Goal: Transaction & Acquisition: Obtain resource

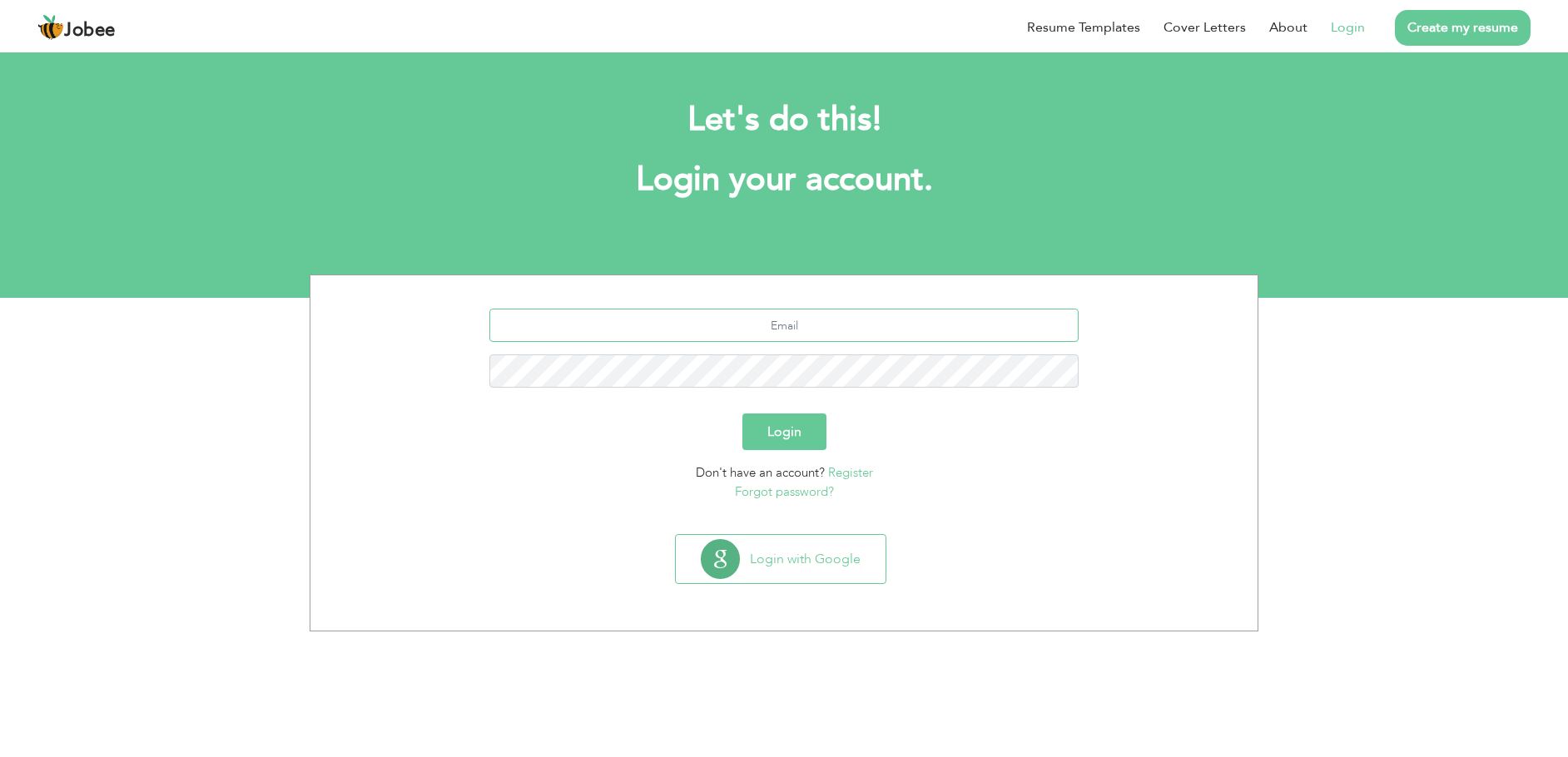
click at [797, 326] on input "text" at bounding box center [785, 325] width 590 height 33
type input "[EMAIL_ADDRESS][DOMAIN_NAME]"
click at [779, 427] on button "Login" at bounding box center [785, 431] width 84 height 37
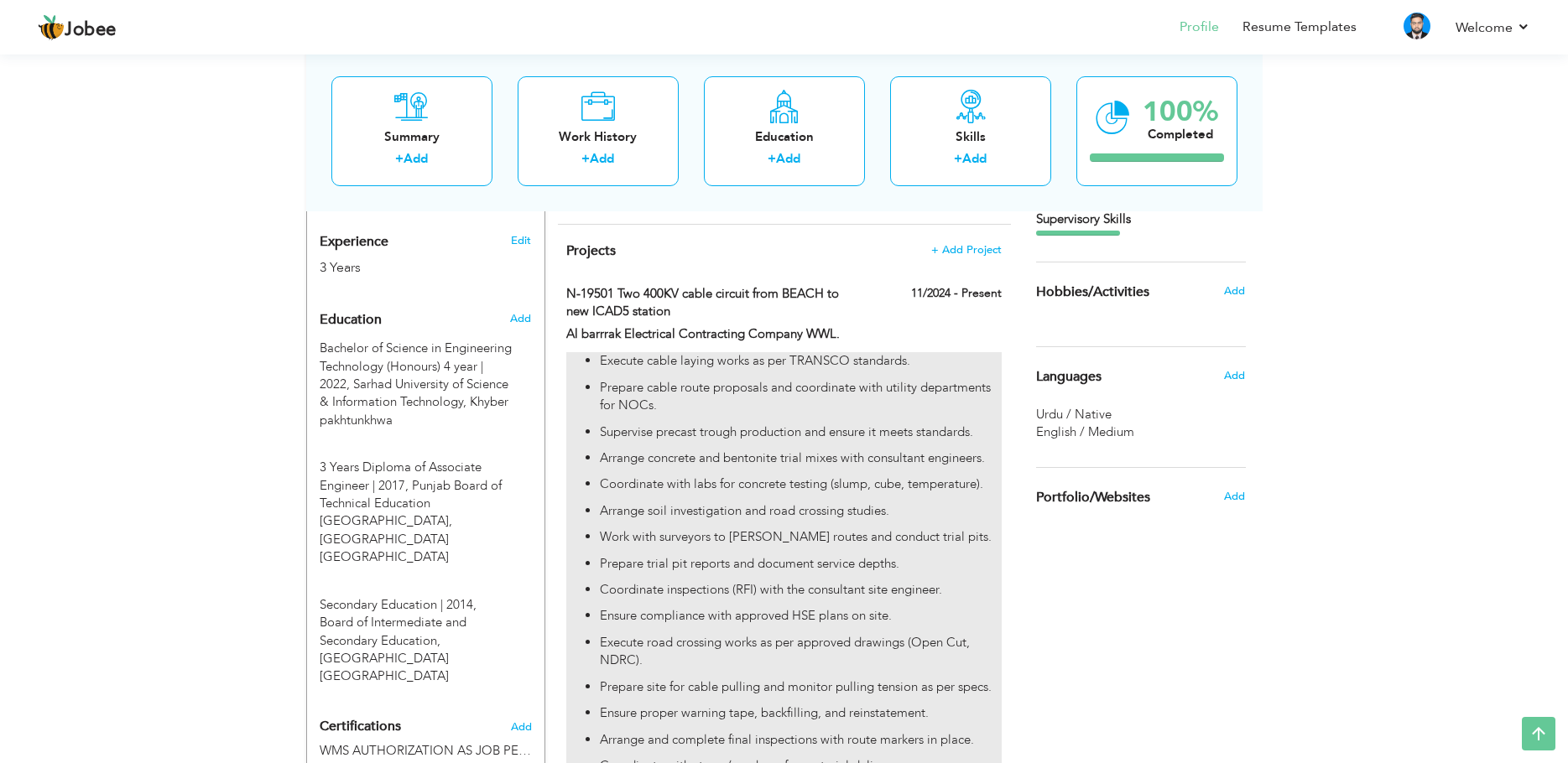
scroll to position [871, 0]
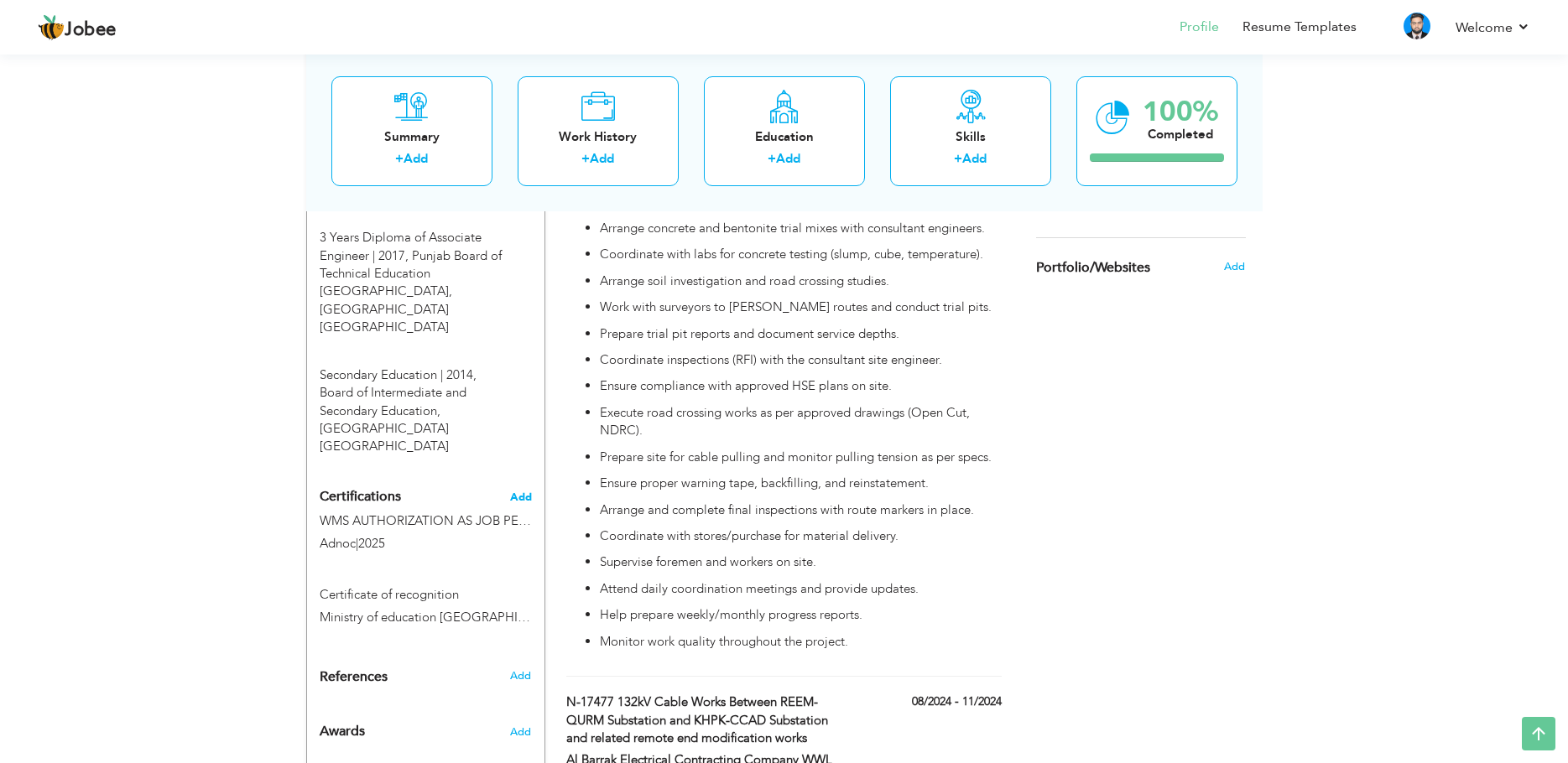
click at [516, 492] on span "Add" at bounding box center [521, 497] width 22 height 12
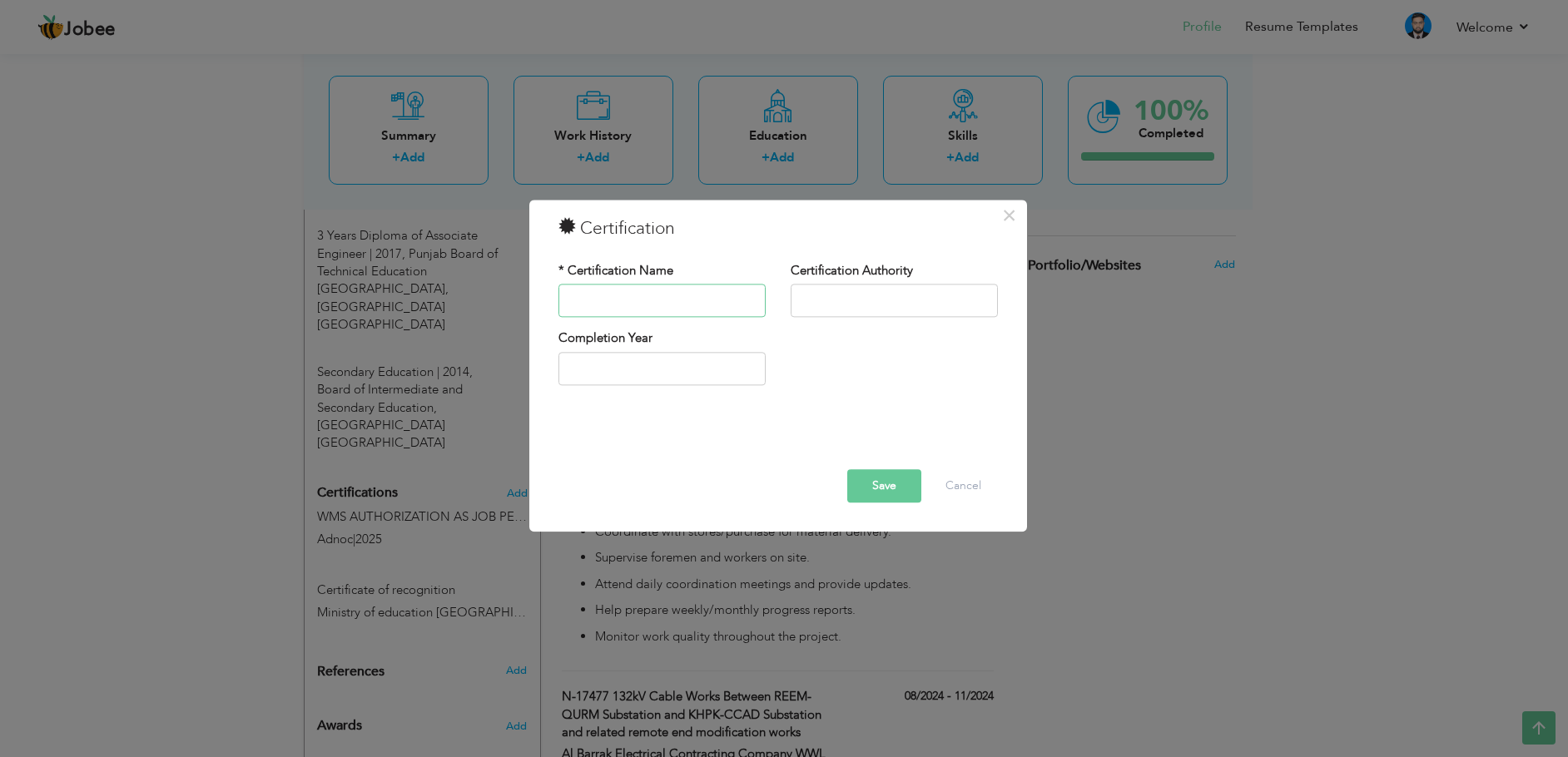
click at [682, 284] on input "text" at bounding box center [662, 300] width 207 height 33
click at [1005, 212] on span "×" at bounding box center [1009, 215] width 14 height 30
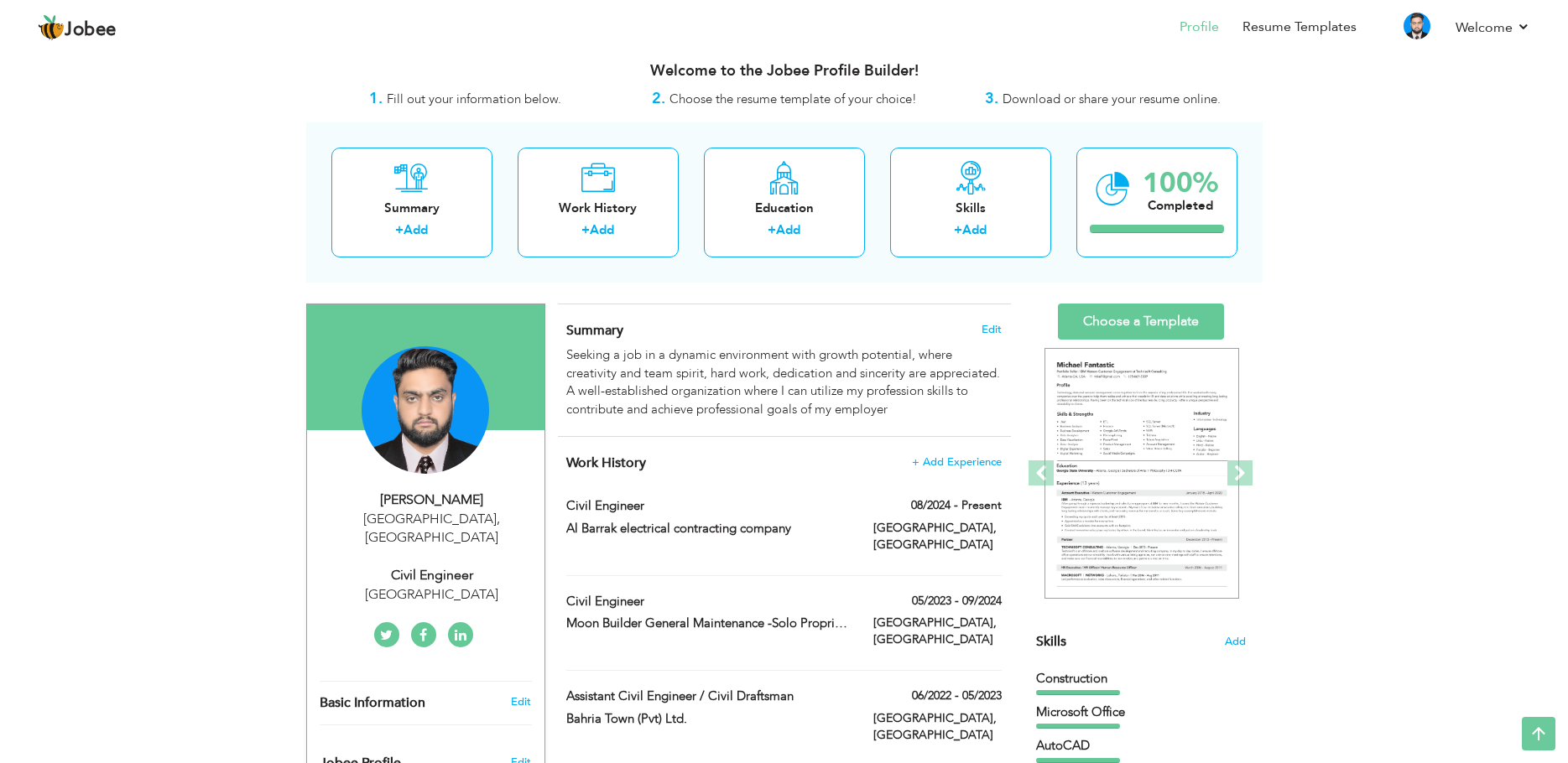
scroll to position [0, 0]
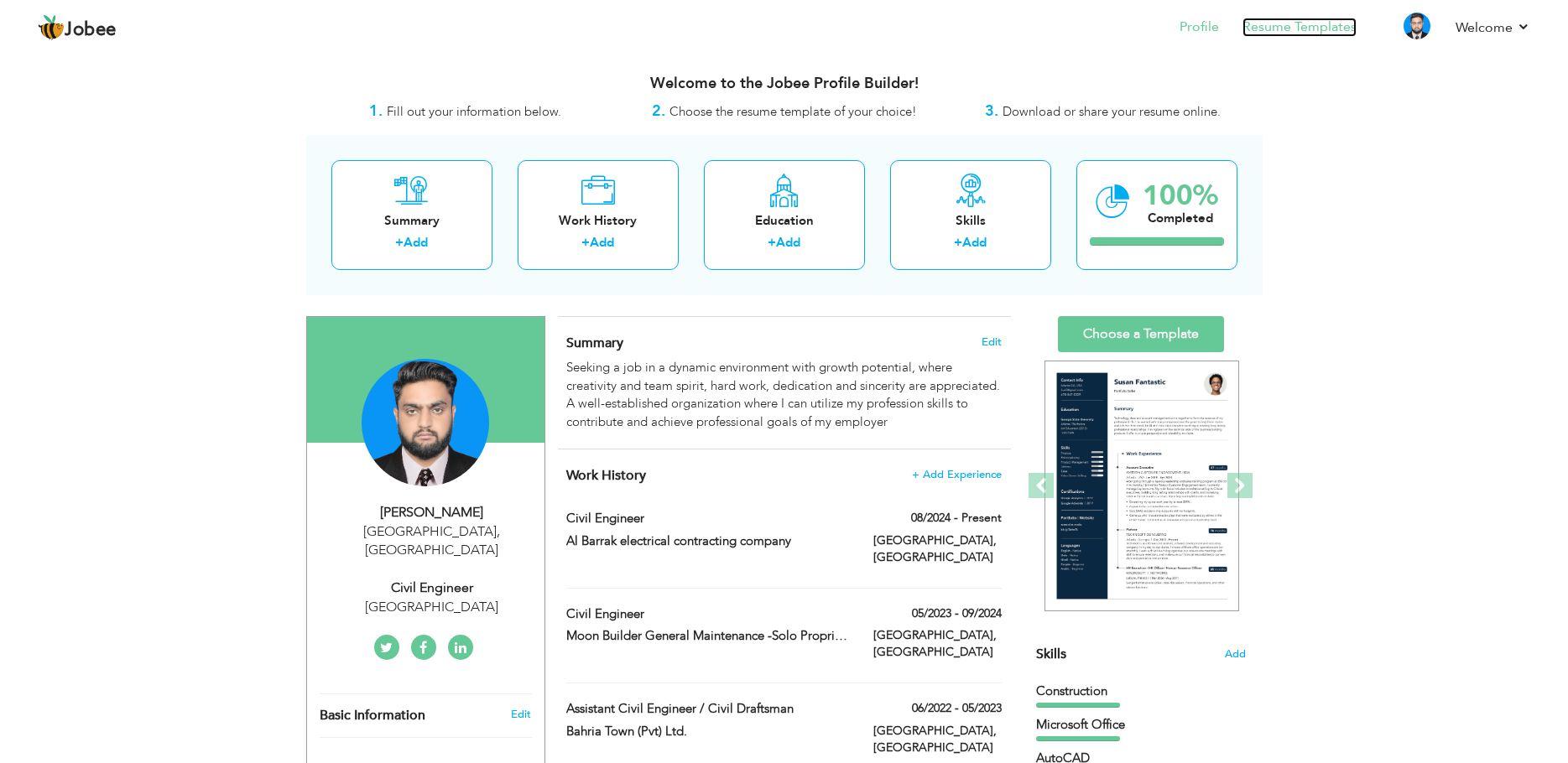
click at [1285, 26] on link "Resume Templates" at bounding box center [1299, 26] width 114 height 19
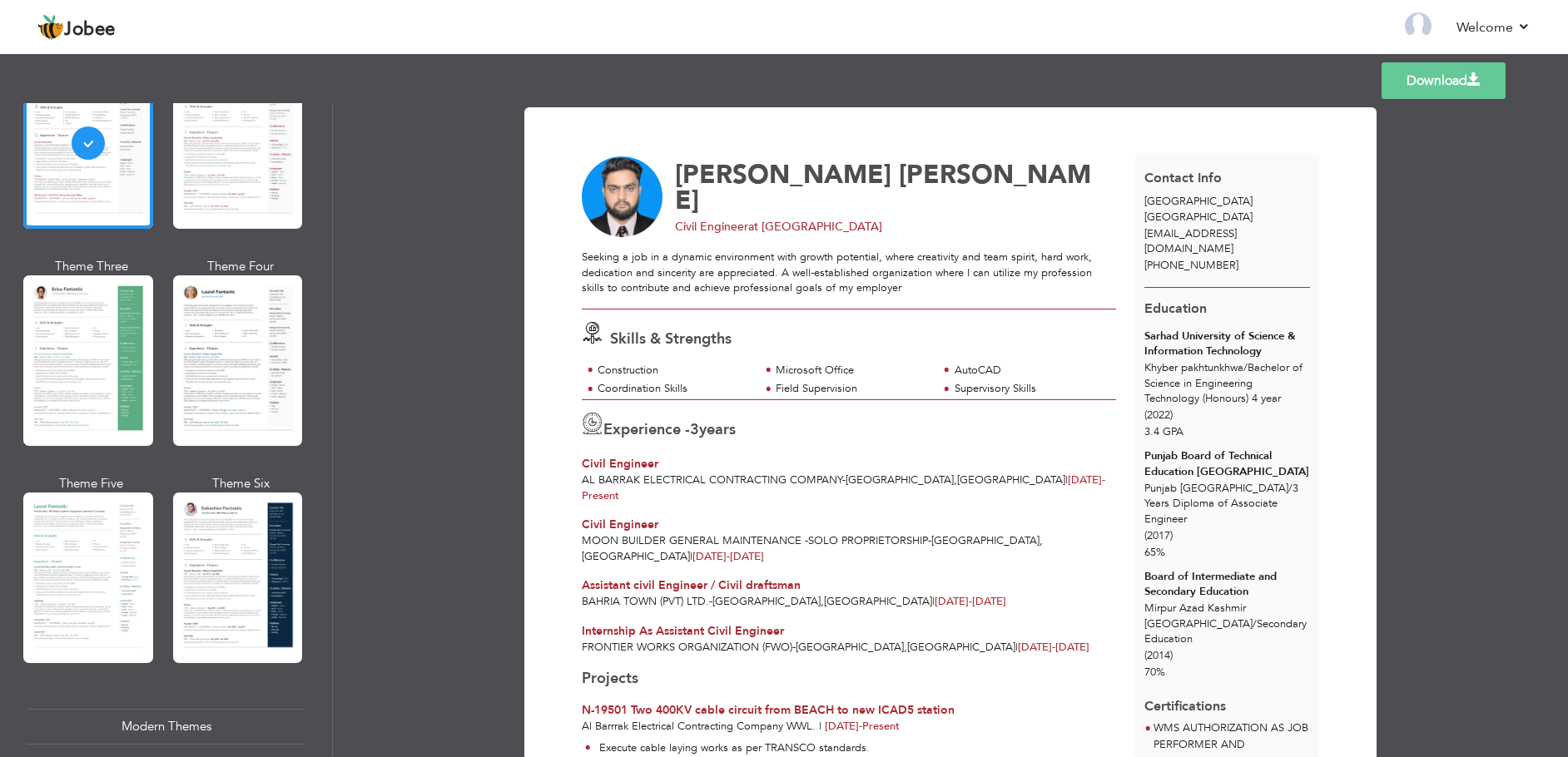
scroll to position [167, 0]
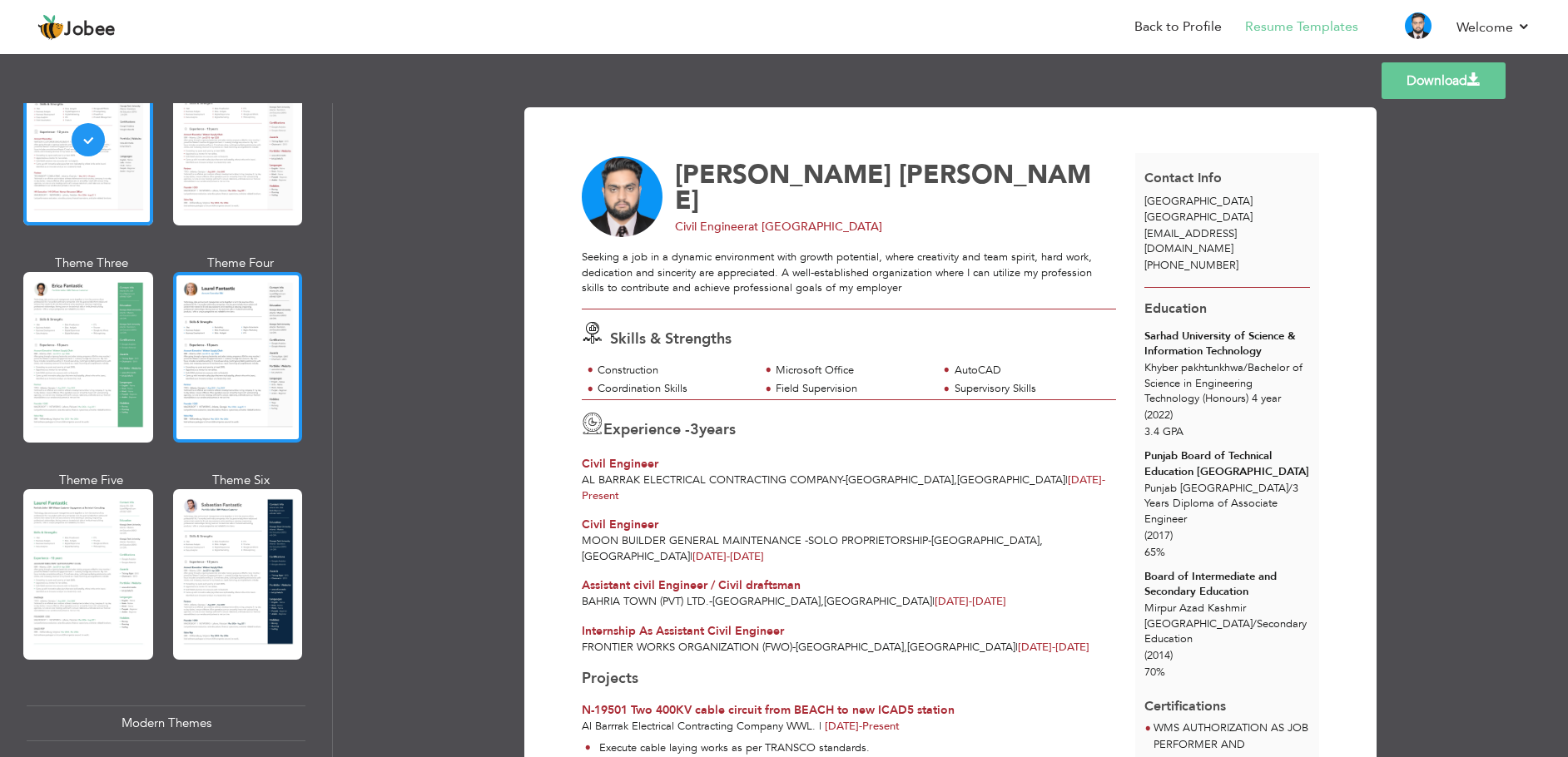
click at [228, 413] on div at bounding box center [238, 357] width 130 height 170
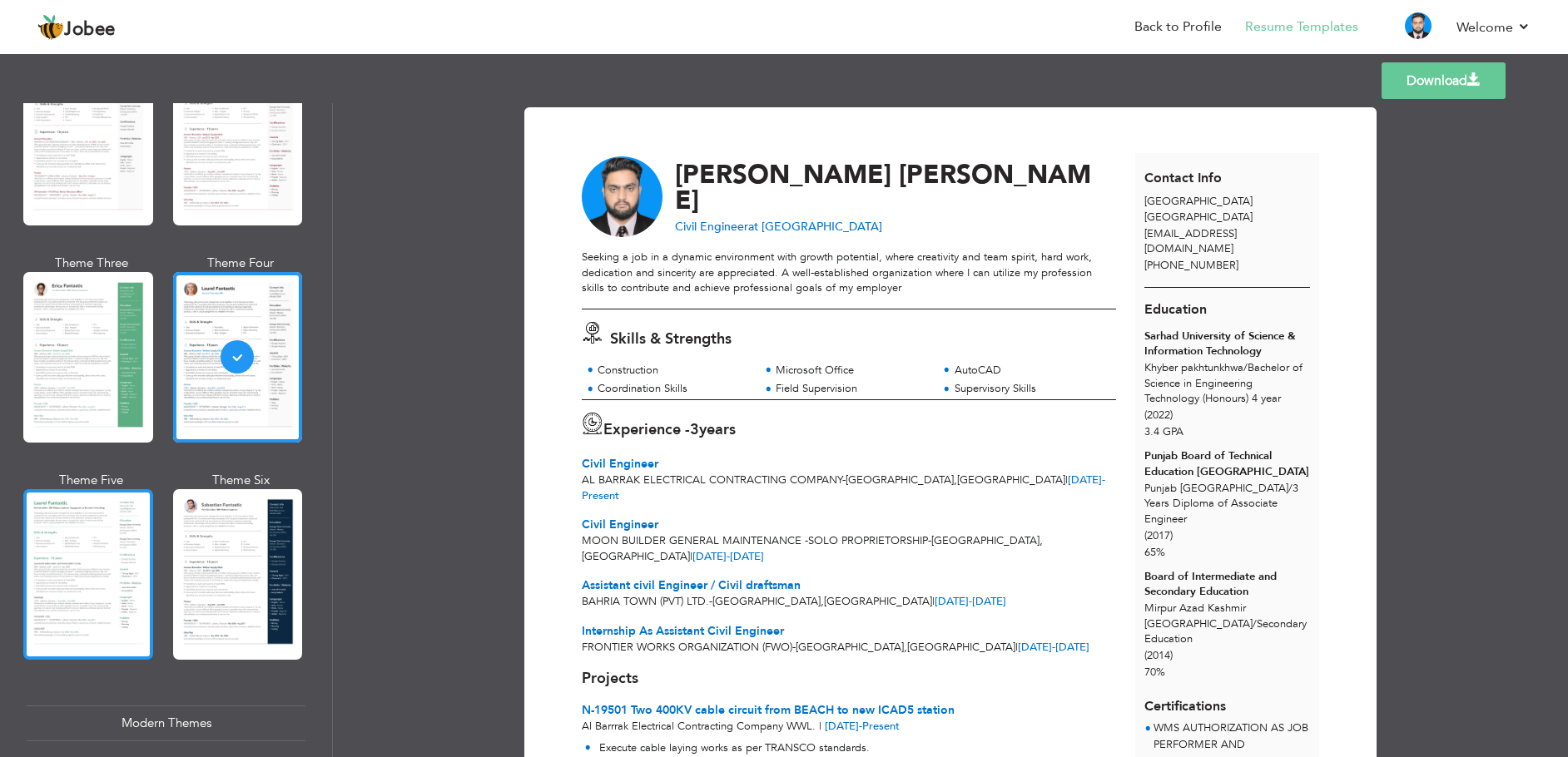
click at [102, 547] on div at bounding box center [88, 575] width 130 height 170
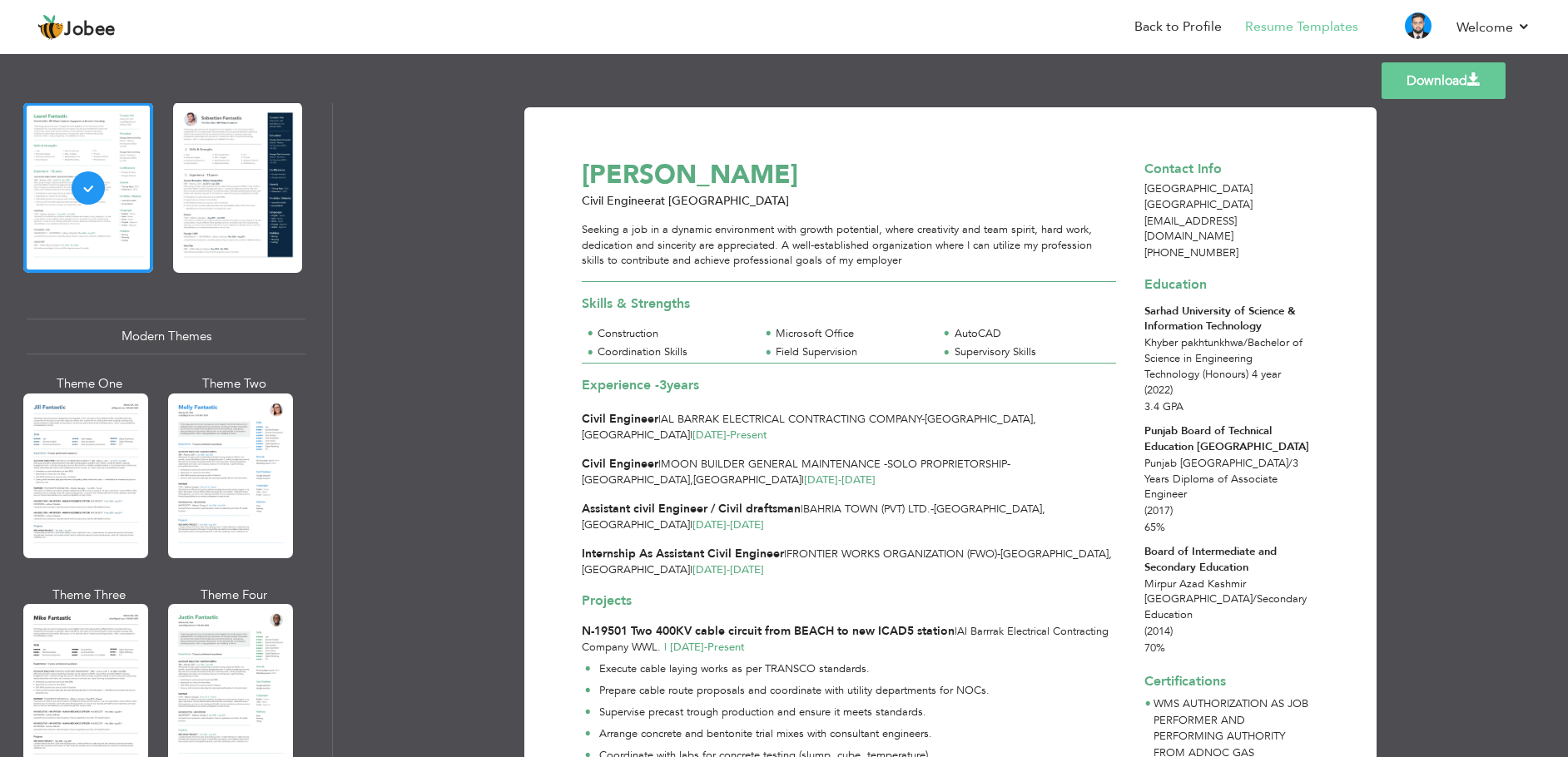
scroll to position [582, 0]
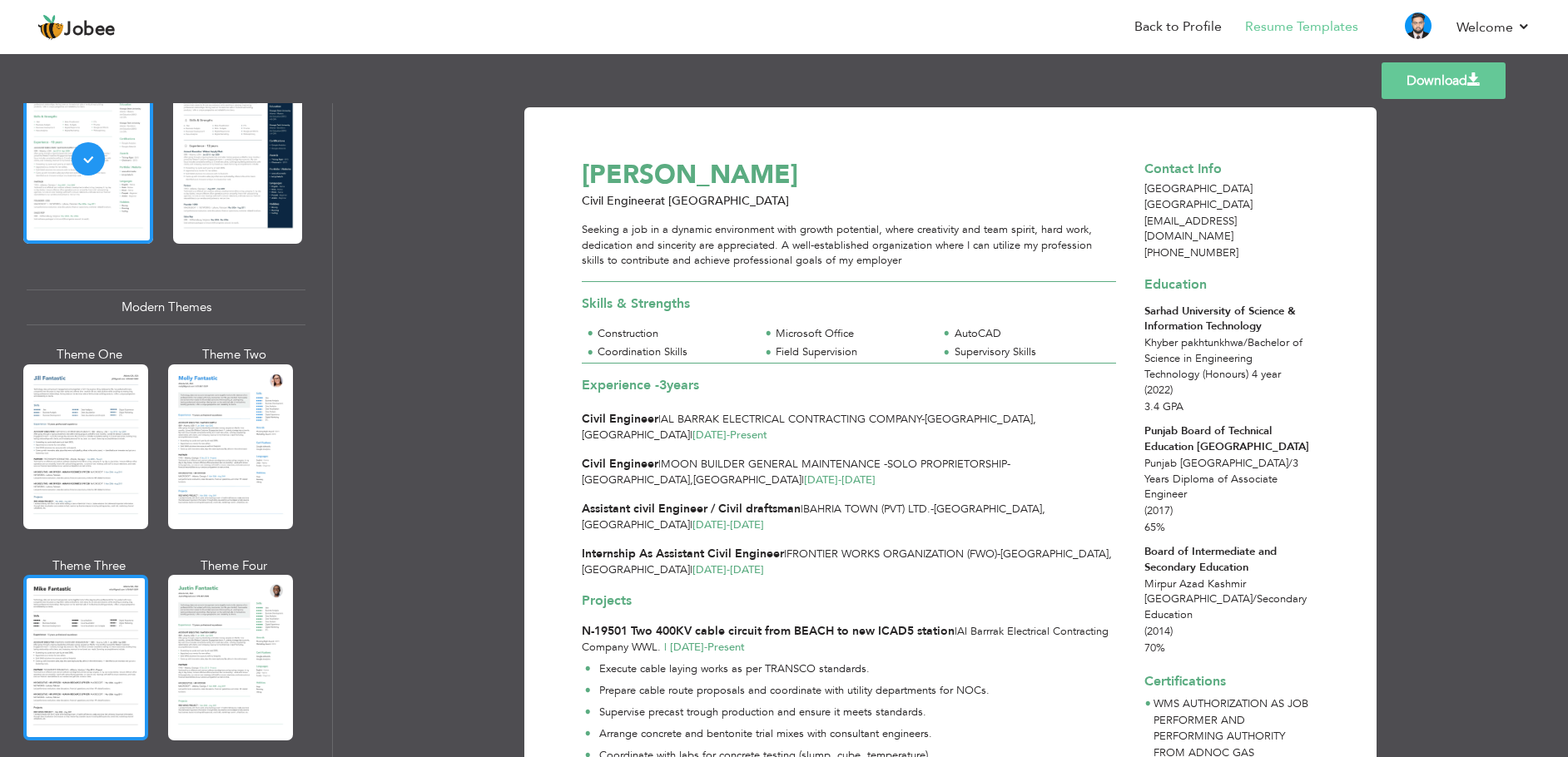
click at [96, 629] on div at bounding box center [85, 657] width 125 height 165
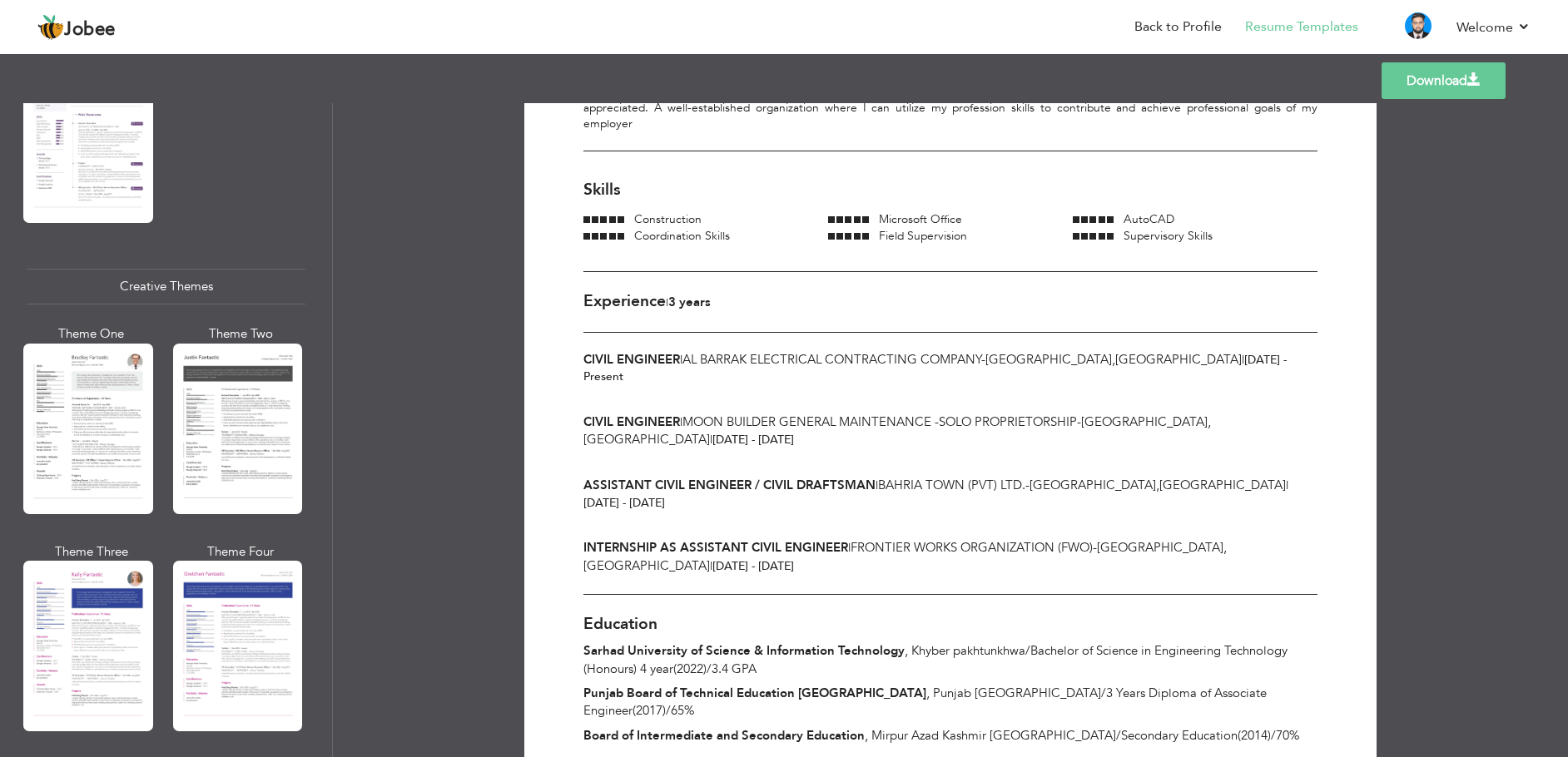
scroll to position [1914, 0]
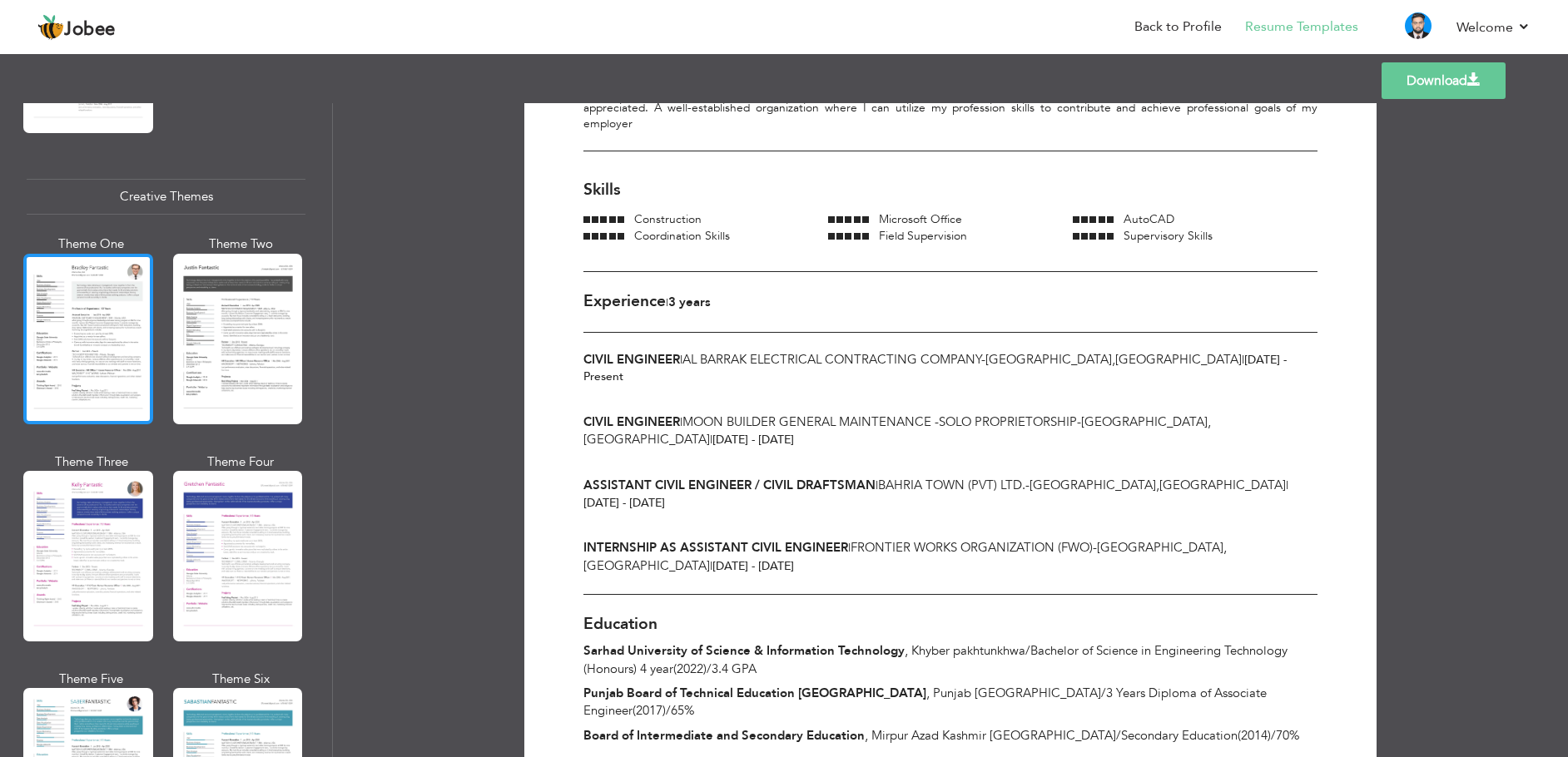
click at [106, 330] on div at bounding box center [88, 339] width 130 height 170
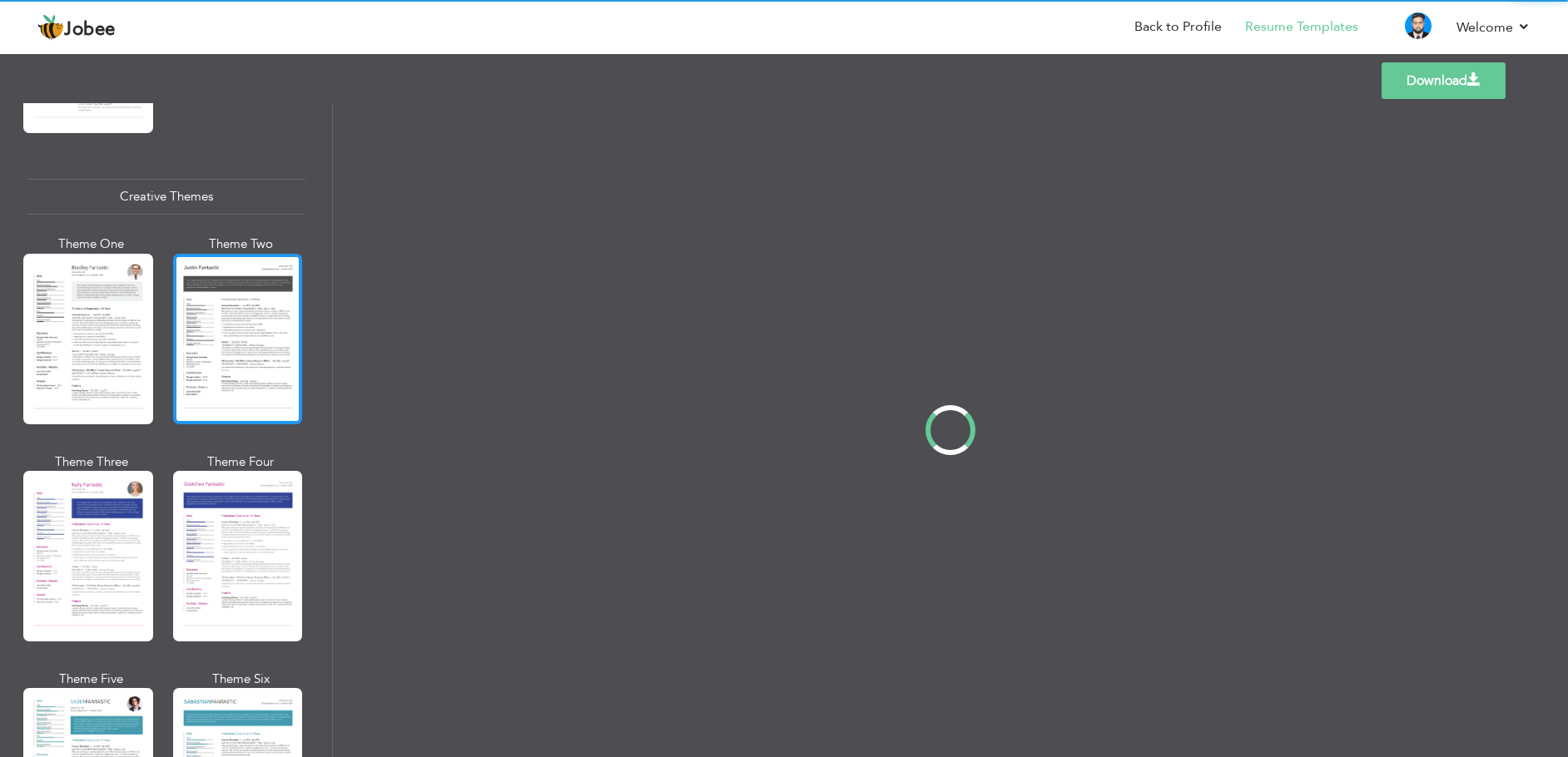
scroll to position [0, 0]
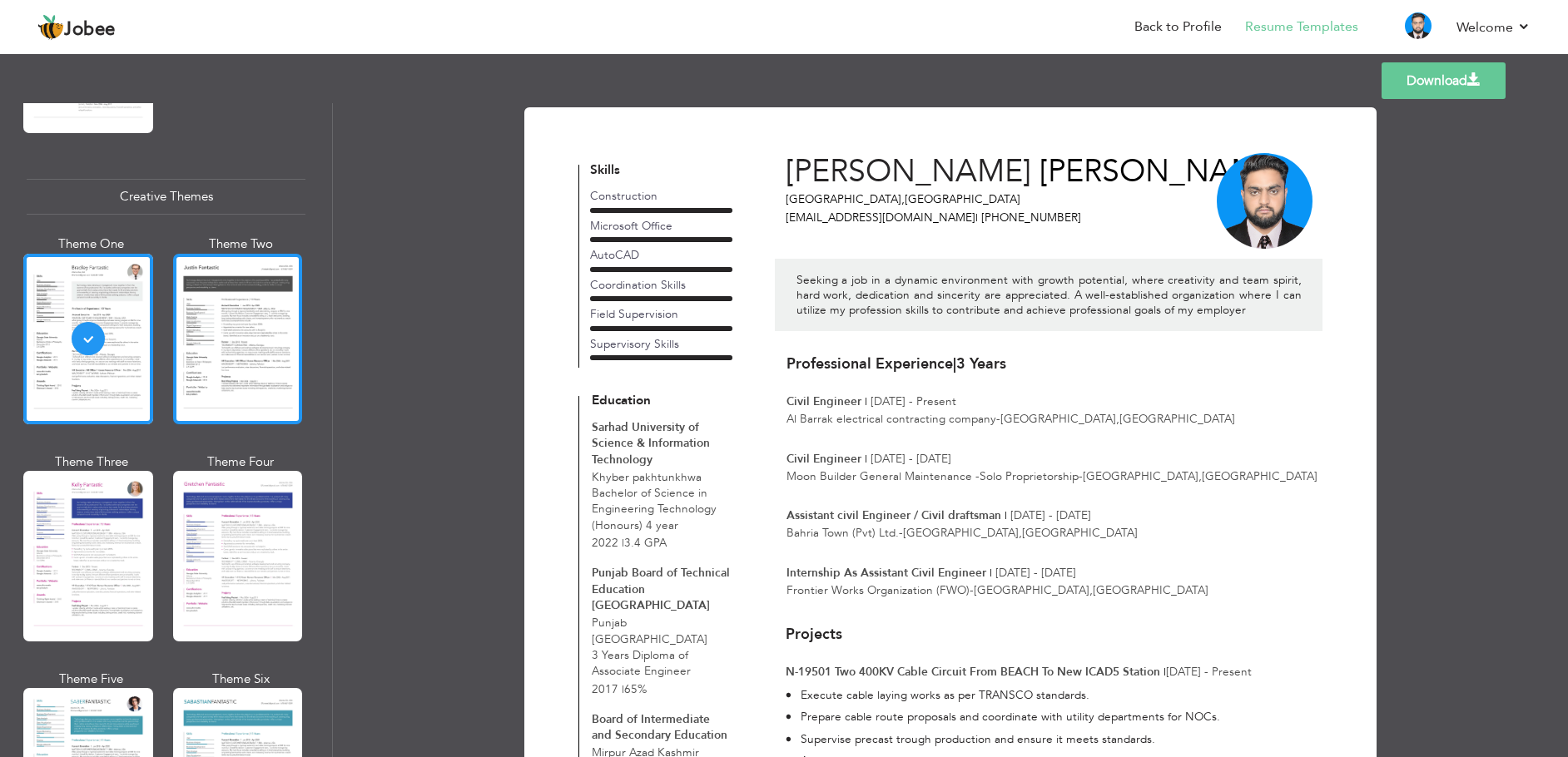
click at [190, 315] on div at bounding box center [238, 339] width 130 height 170
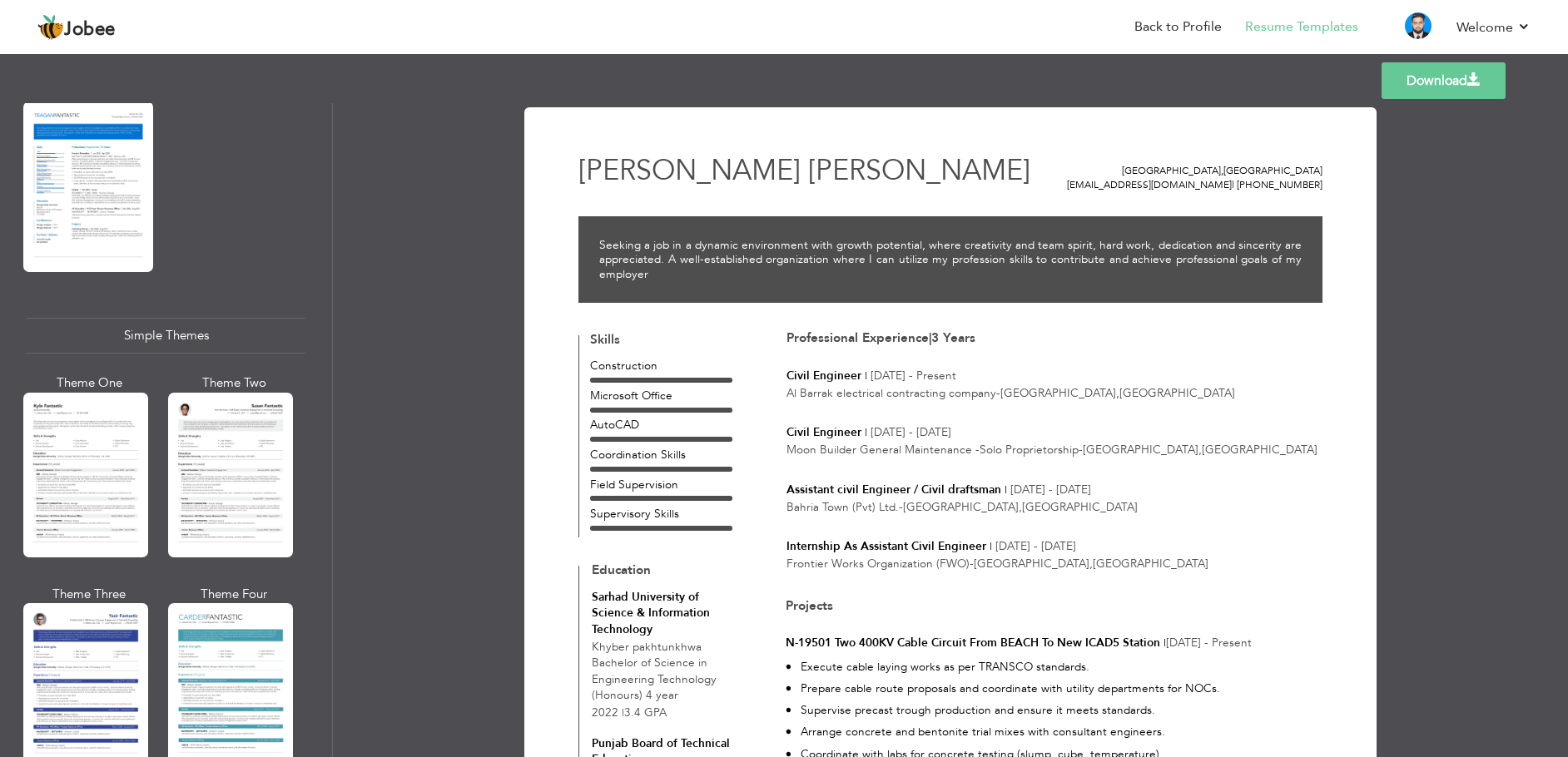
scroll to position [2738, 0]
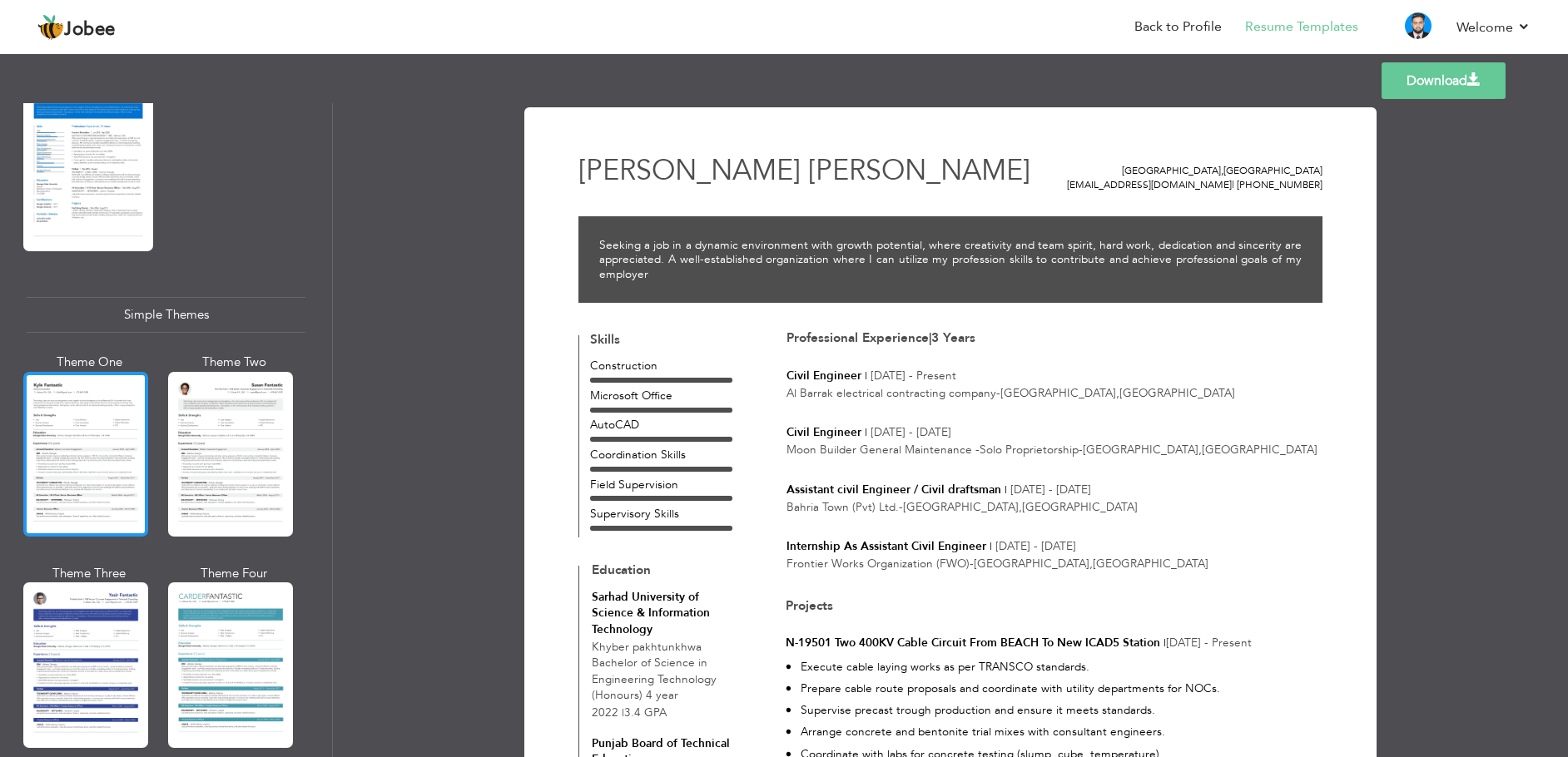
click at [93, 456] on div at bounding box center [85, 455] width 125 height 165
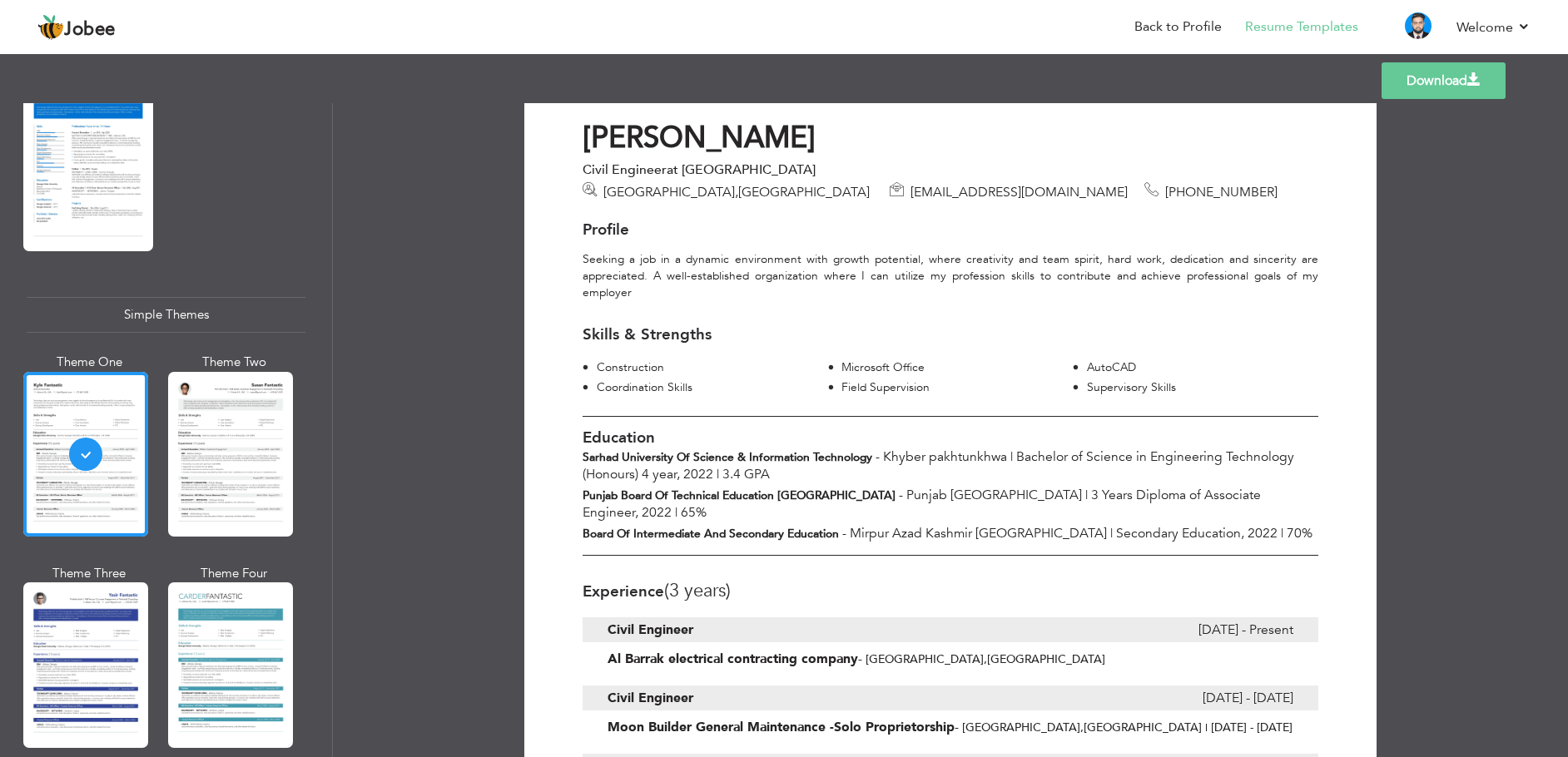
scroll to position [0, 0]
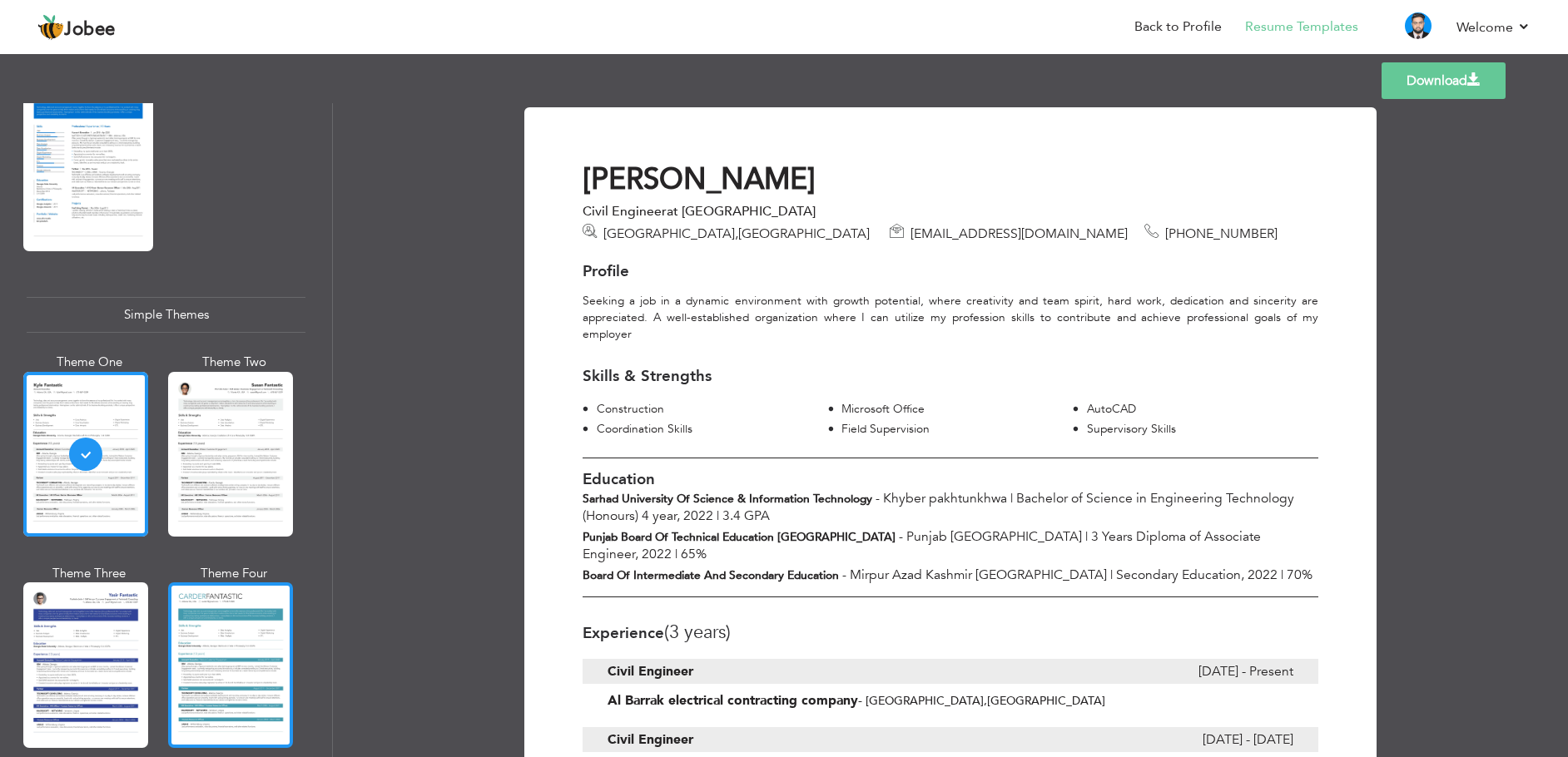
click at [264, 617] on div at bounding box center [230, 665] width 125 height 165
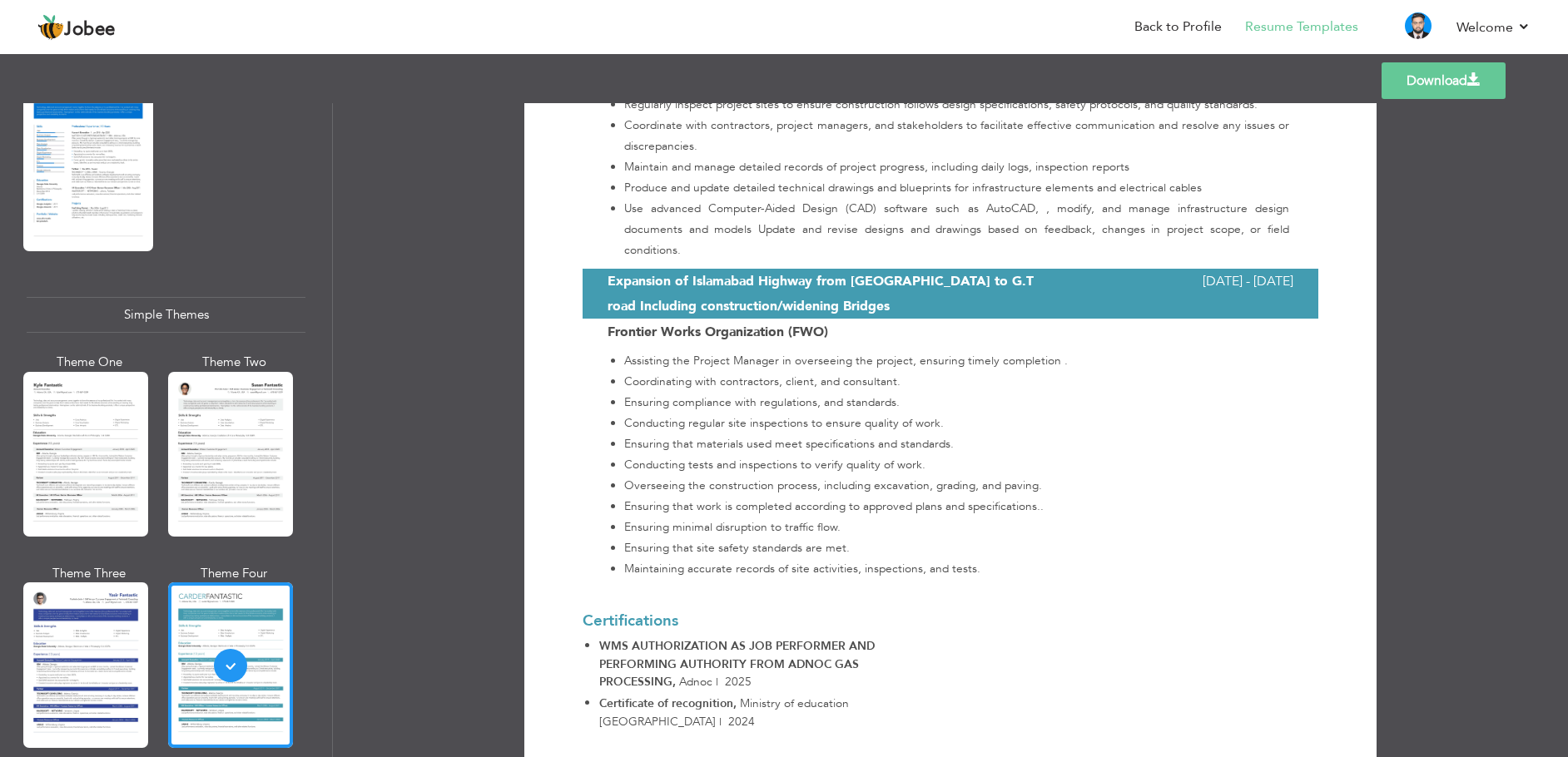
scroll to position [2444, 0]
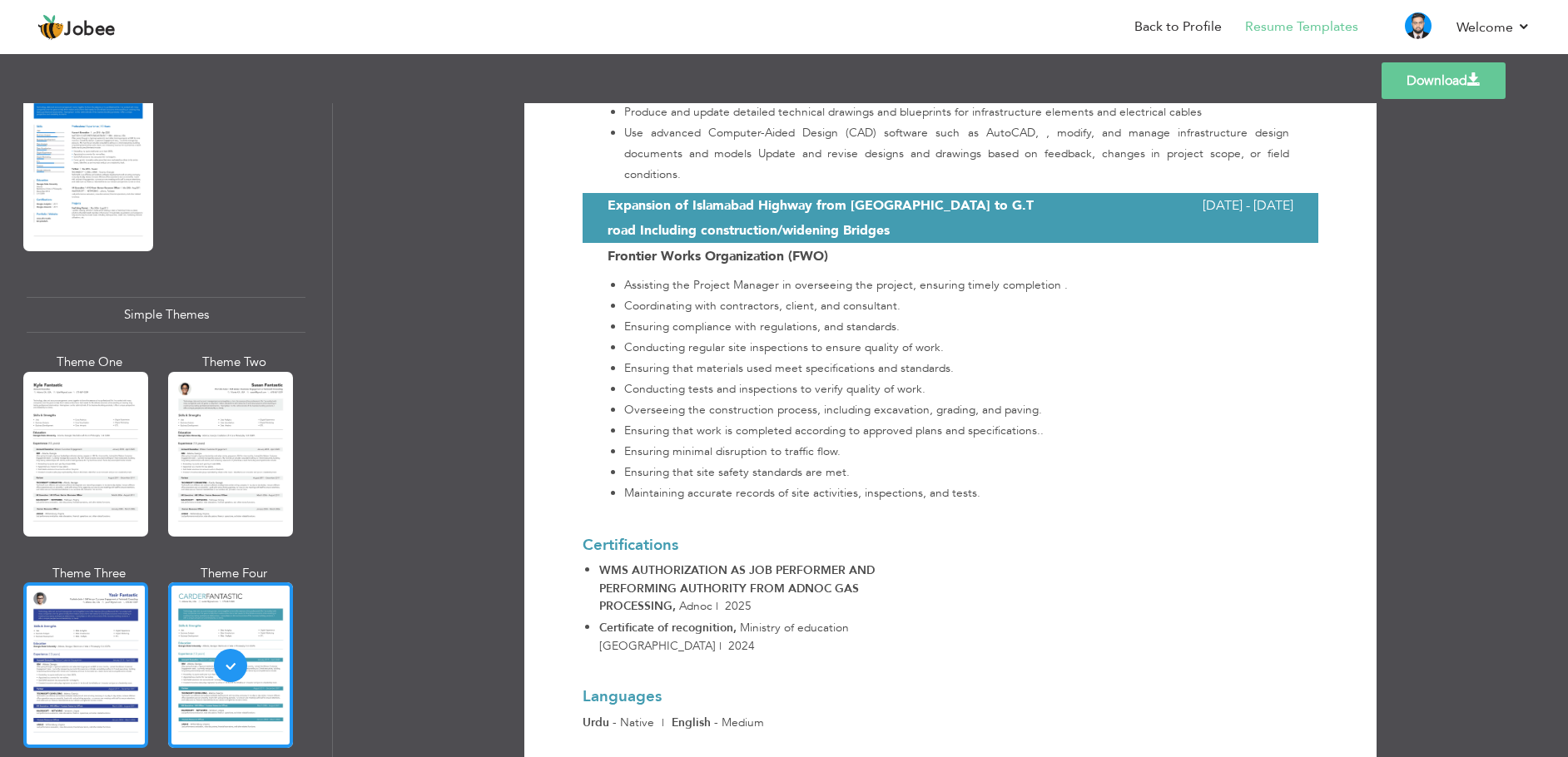
click at [98, 599] on div at bounding box center [85, 665] width 125 height 165
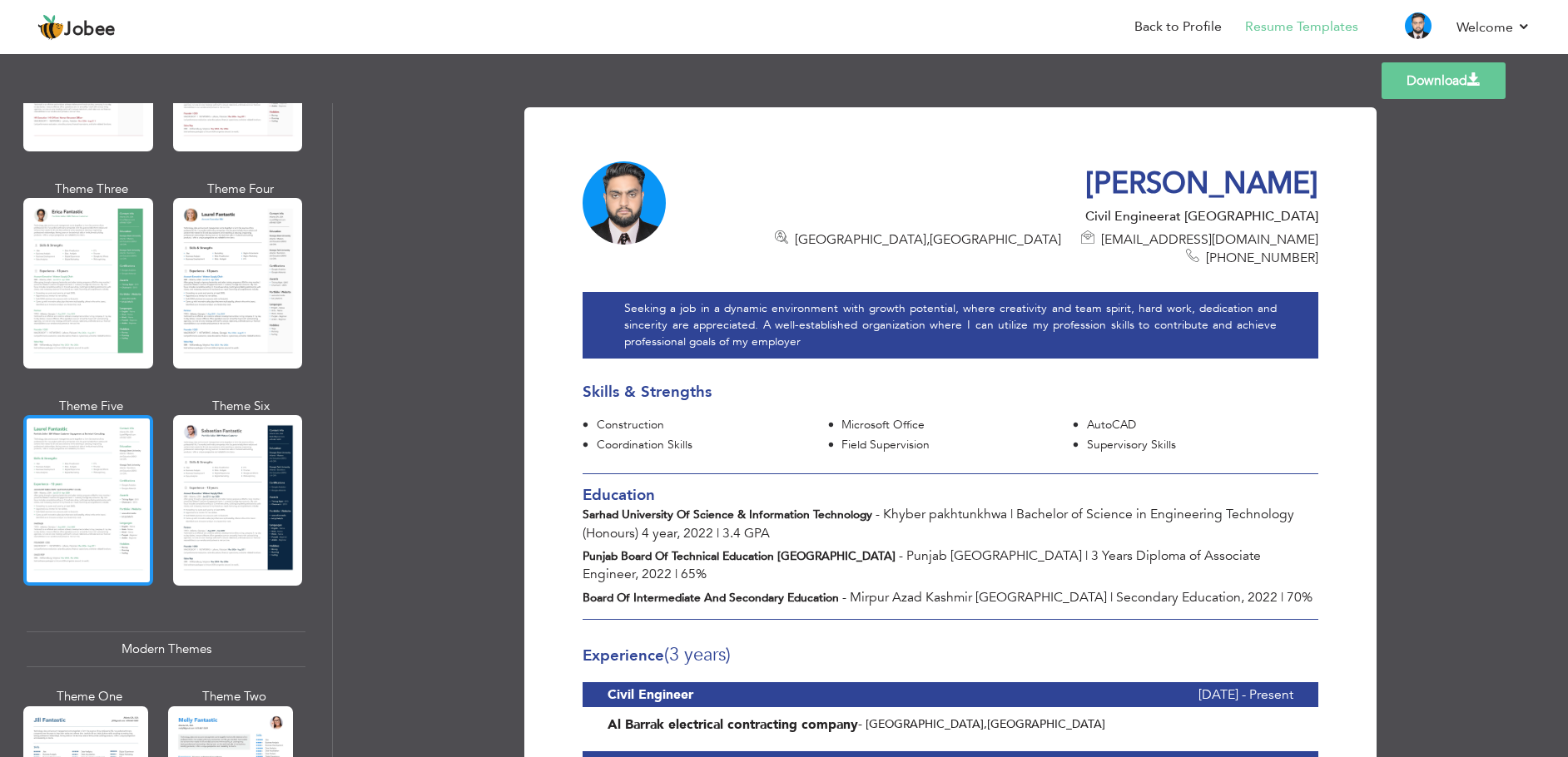
scroll to position [242, 0]
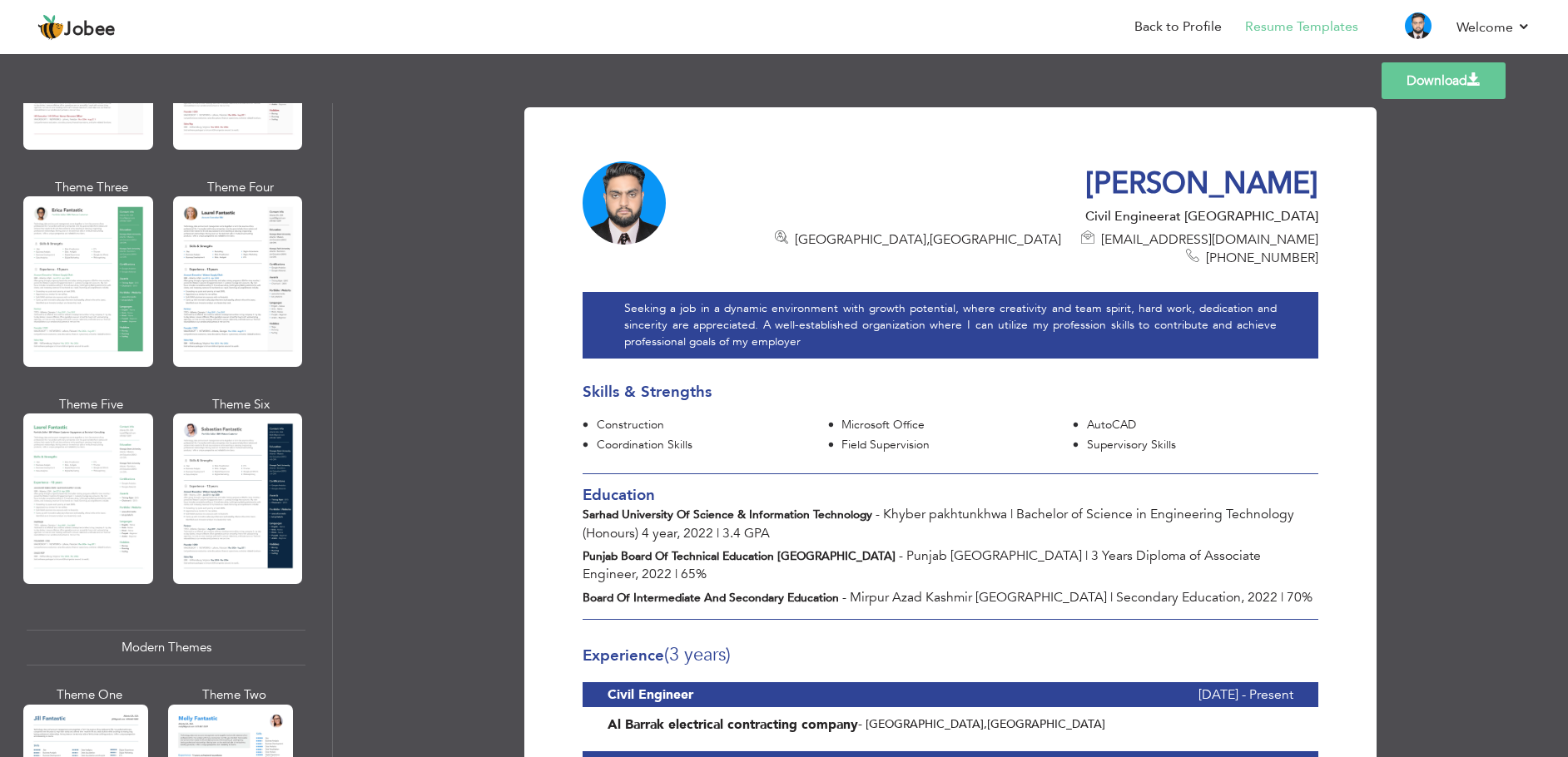
click at [107, 541] on div at bounding box center [88, 499] width 130 height 170
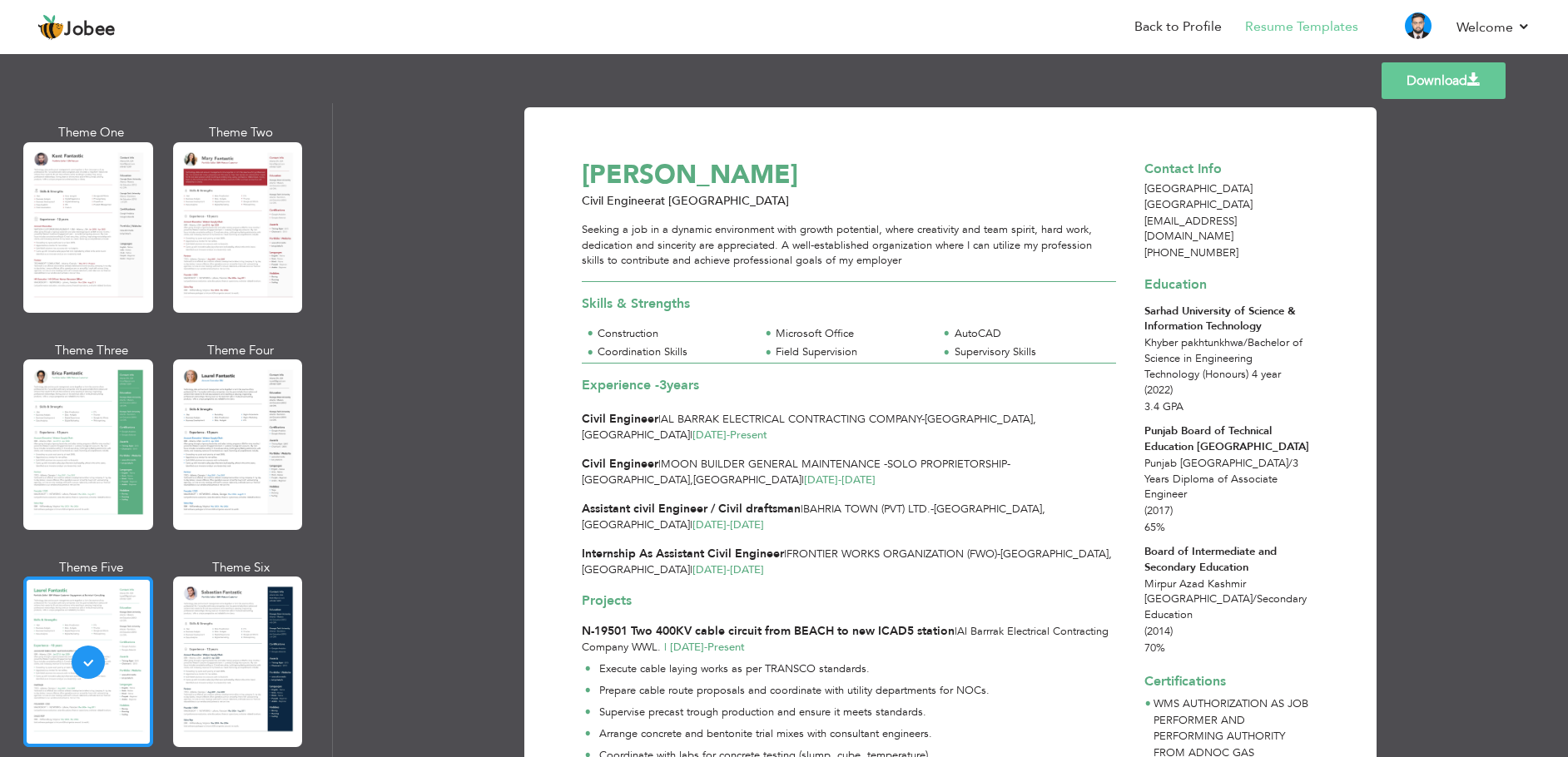
scroll to position [83, 0]
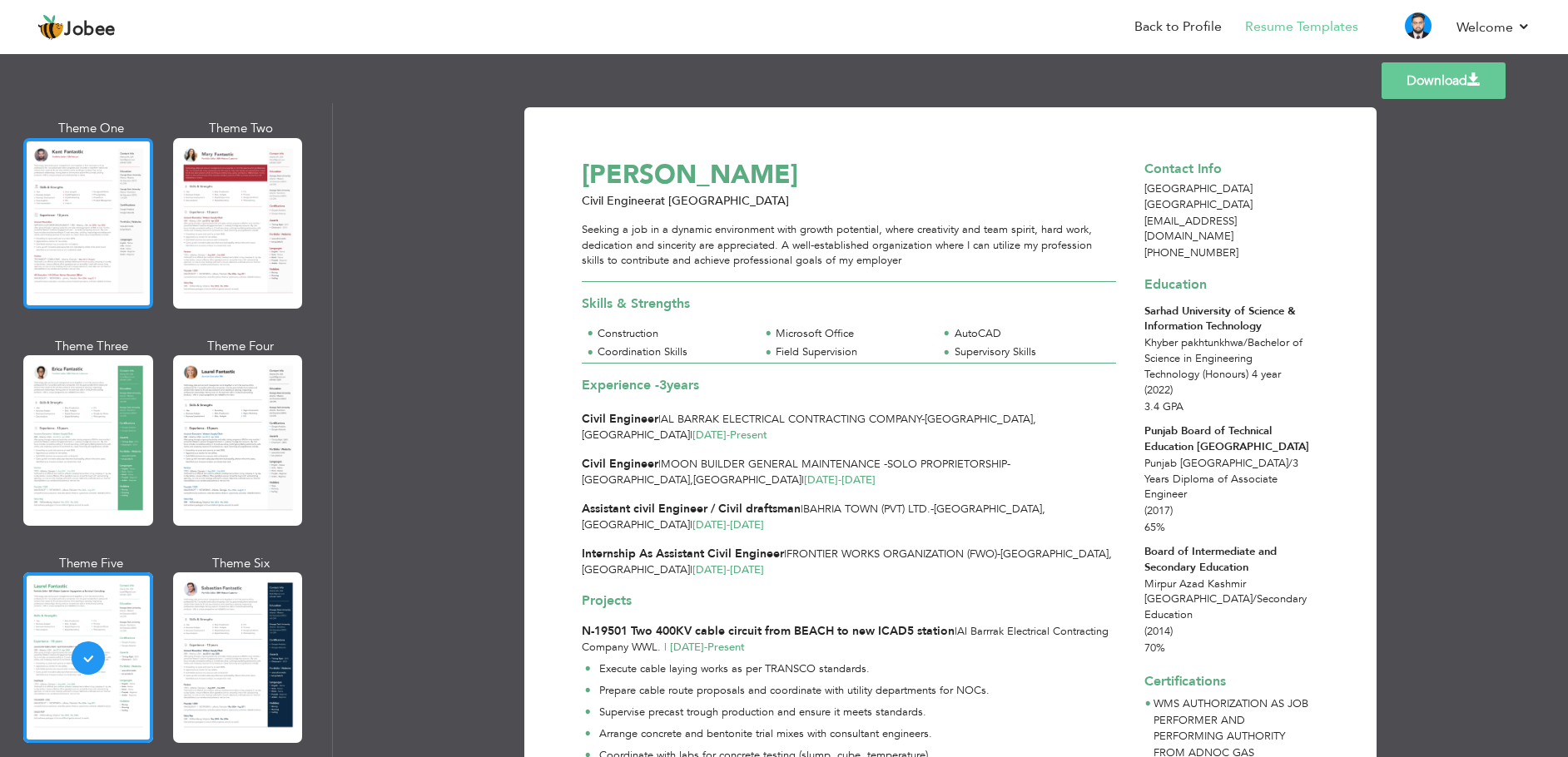
click at [109, 256] on div at bounding box center [88, 223] width 130 height 170
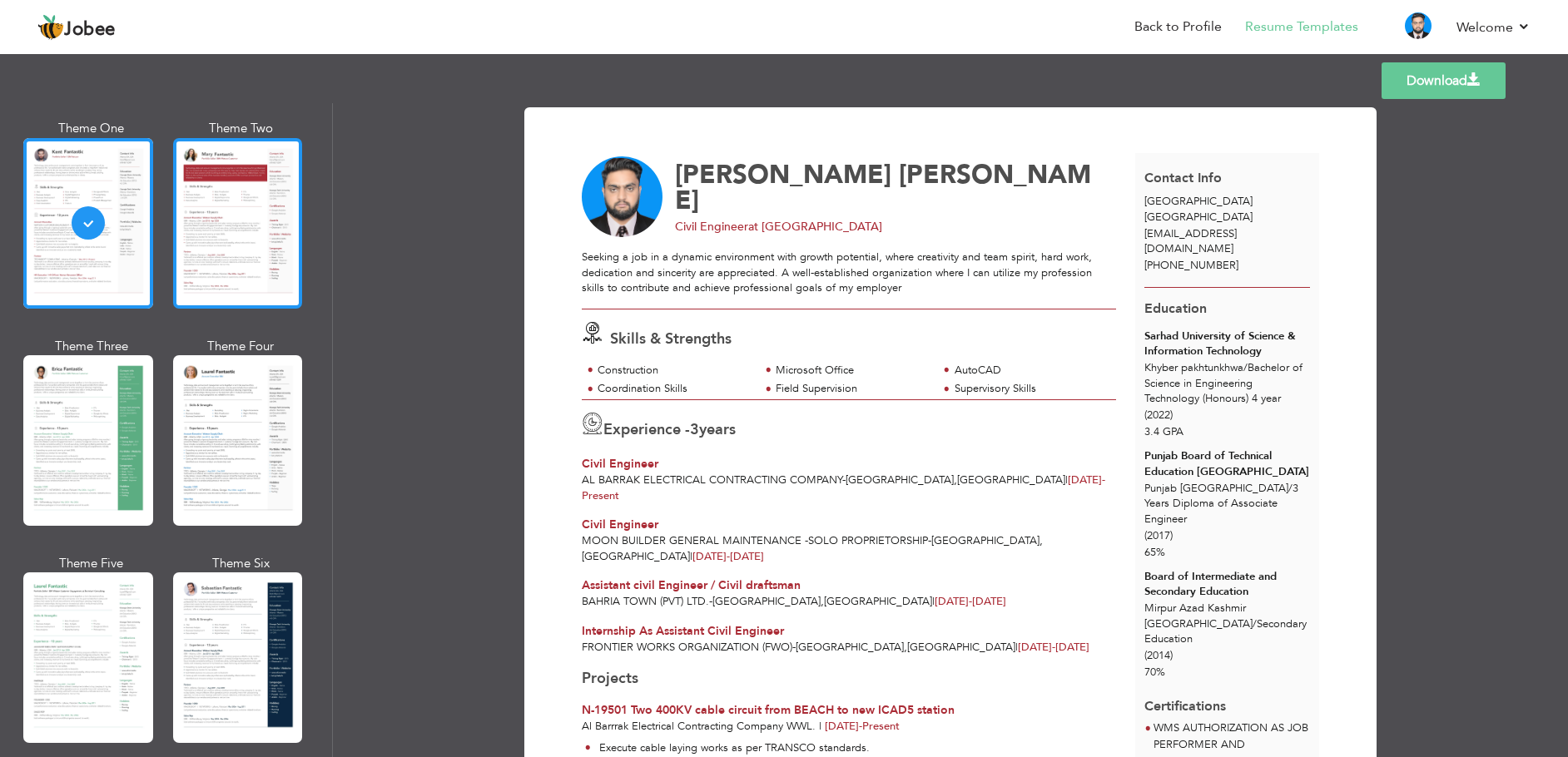
click at [232, 274] on div at bounding box center [238, 223] width 130 height 170
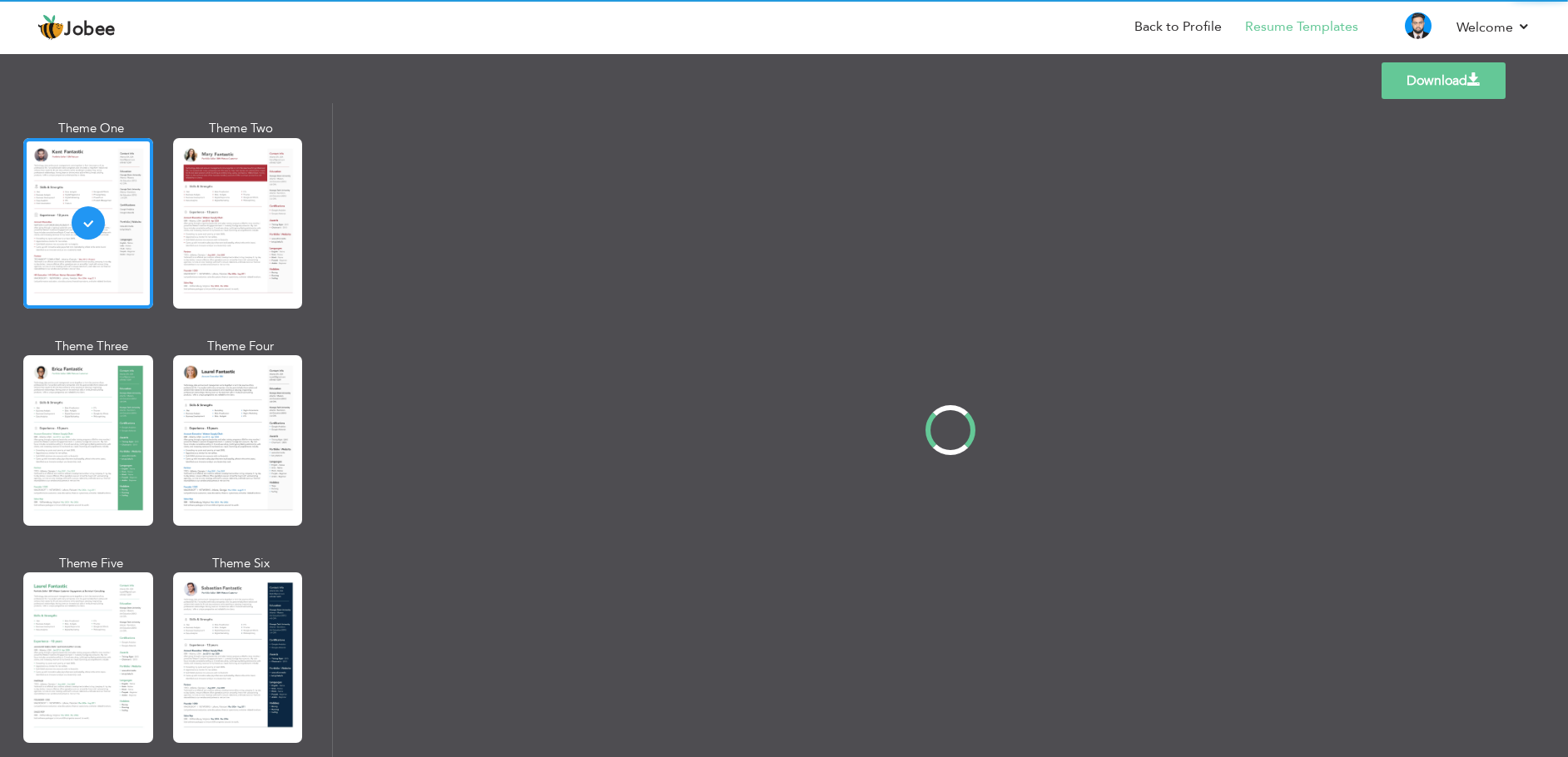
click at [256, 434] on div "Professional Themes Theme One Theme Two Theme Three Theme Four" at bounding box center [784, 430] width 1568 height 654
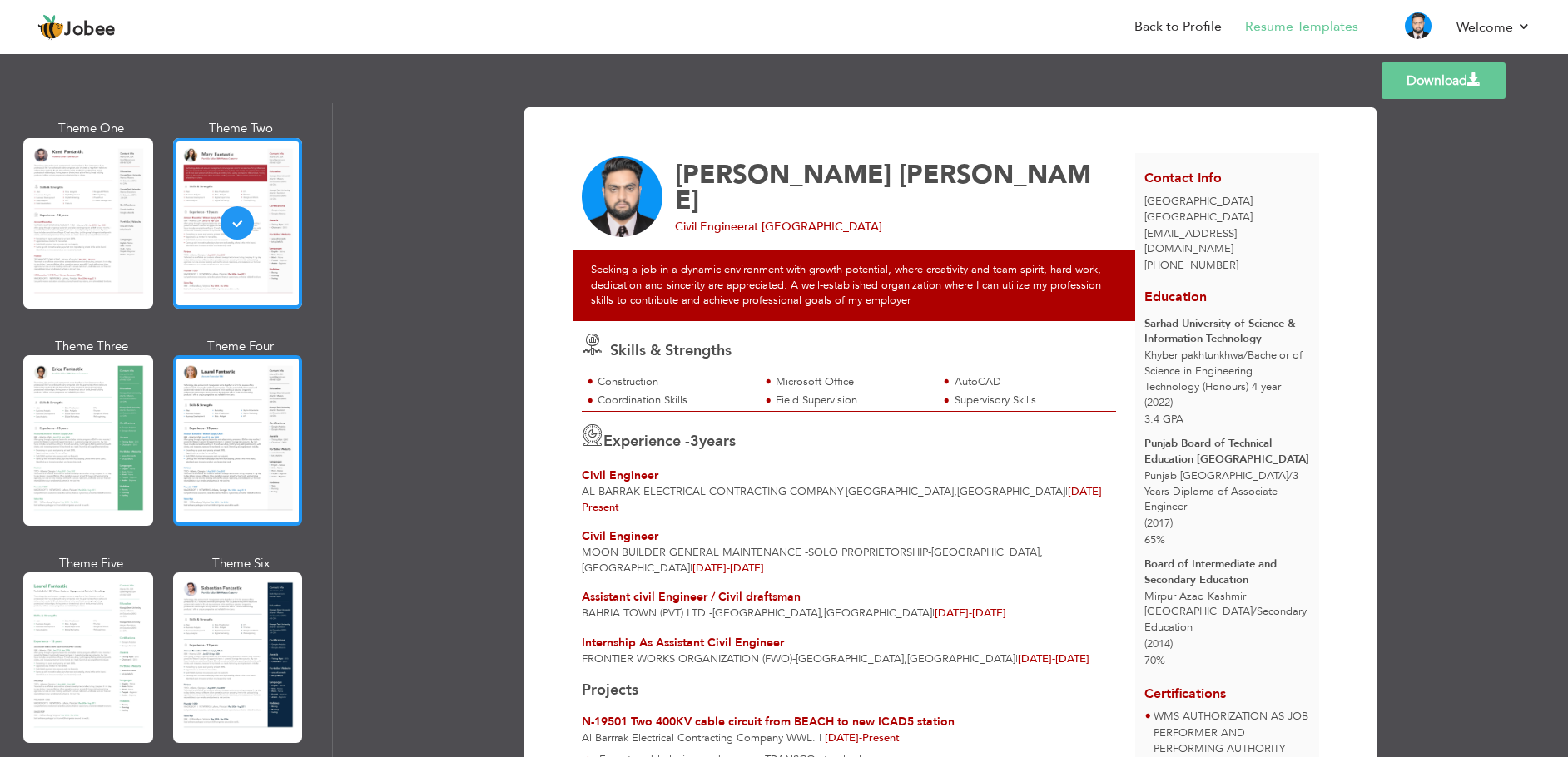
click at [227, 448] on div at bounding box center [238, 440] width 130 height 170
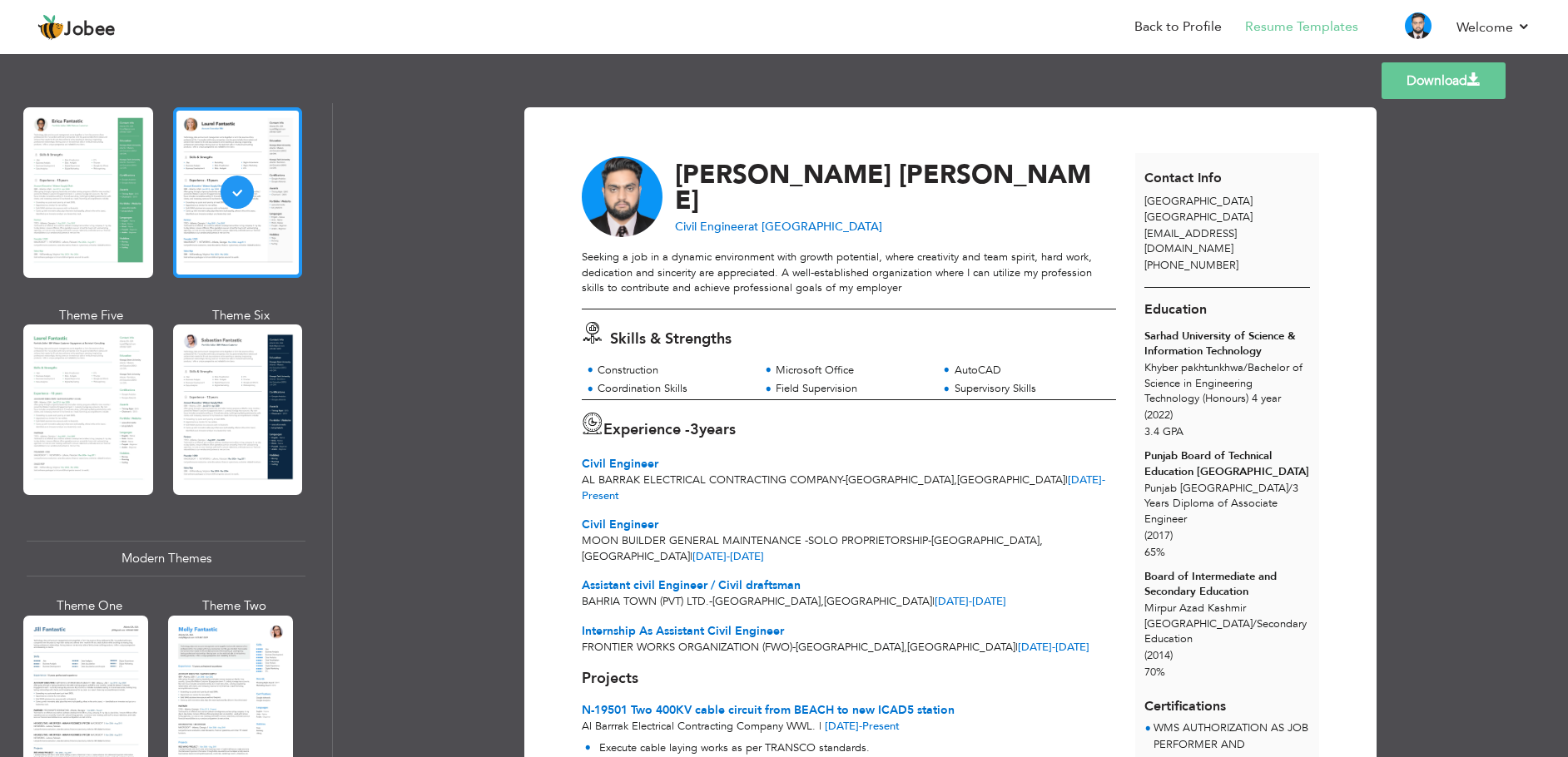
scroll to position [333, 0]
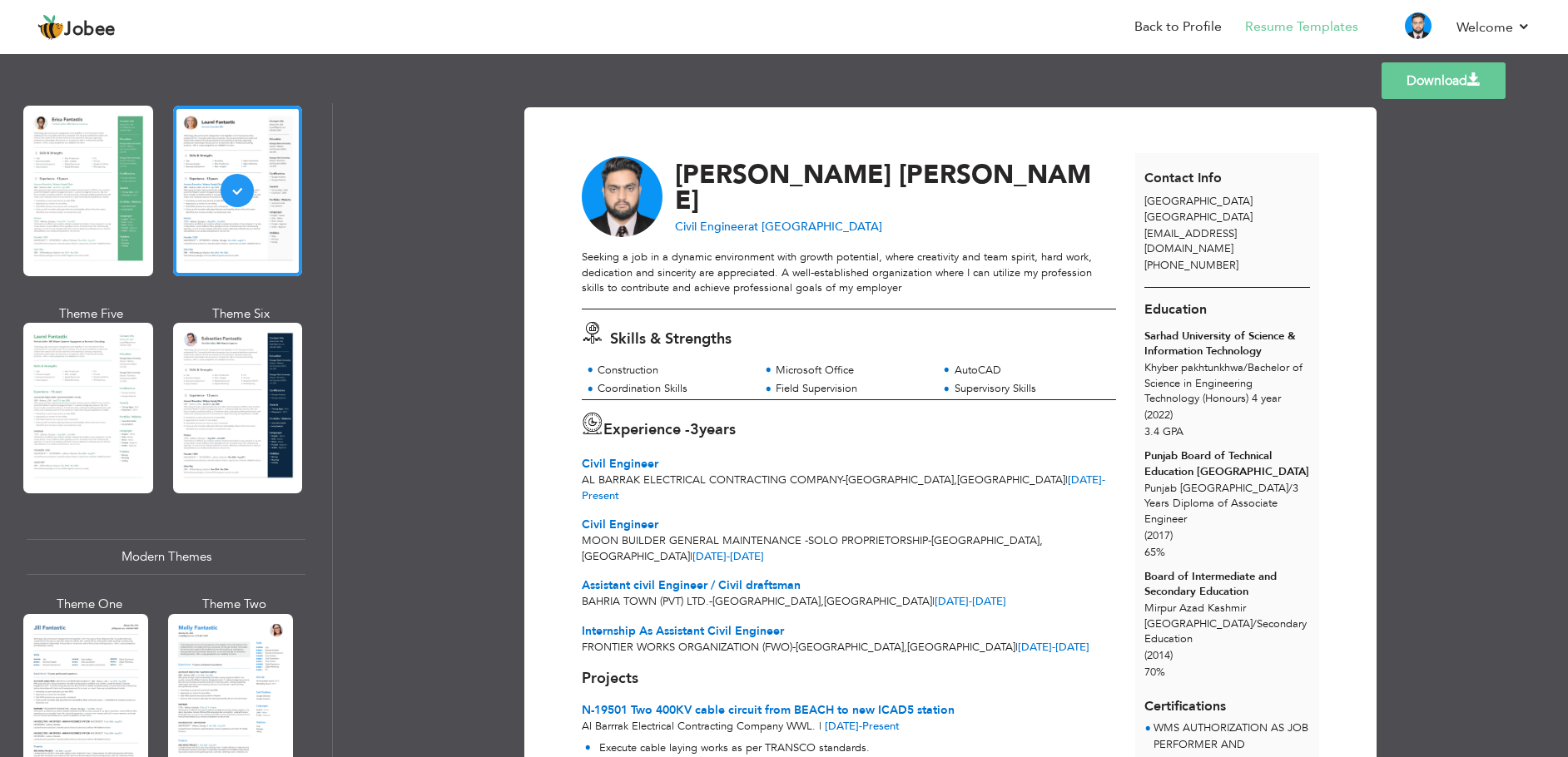
click at [198, 409] on div at bounding box center [238, 408] width 130 height 170
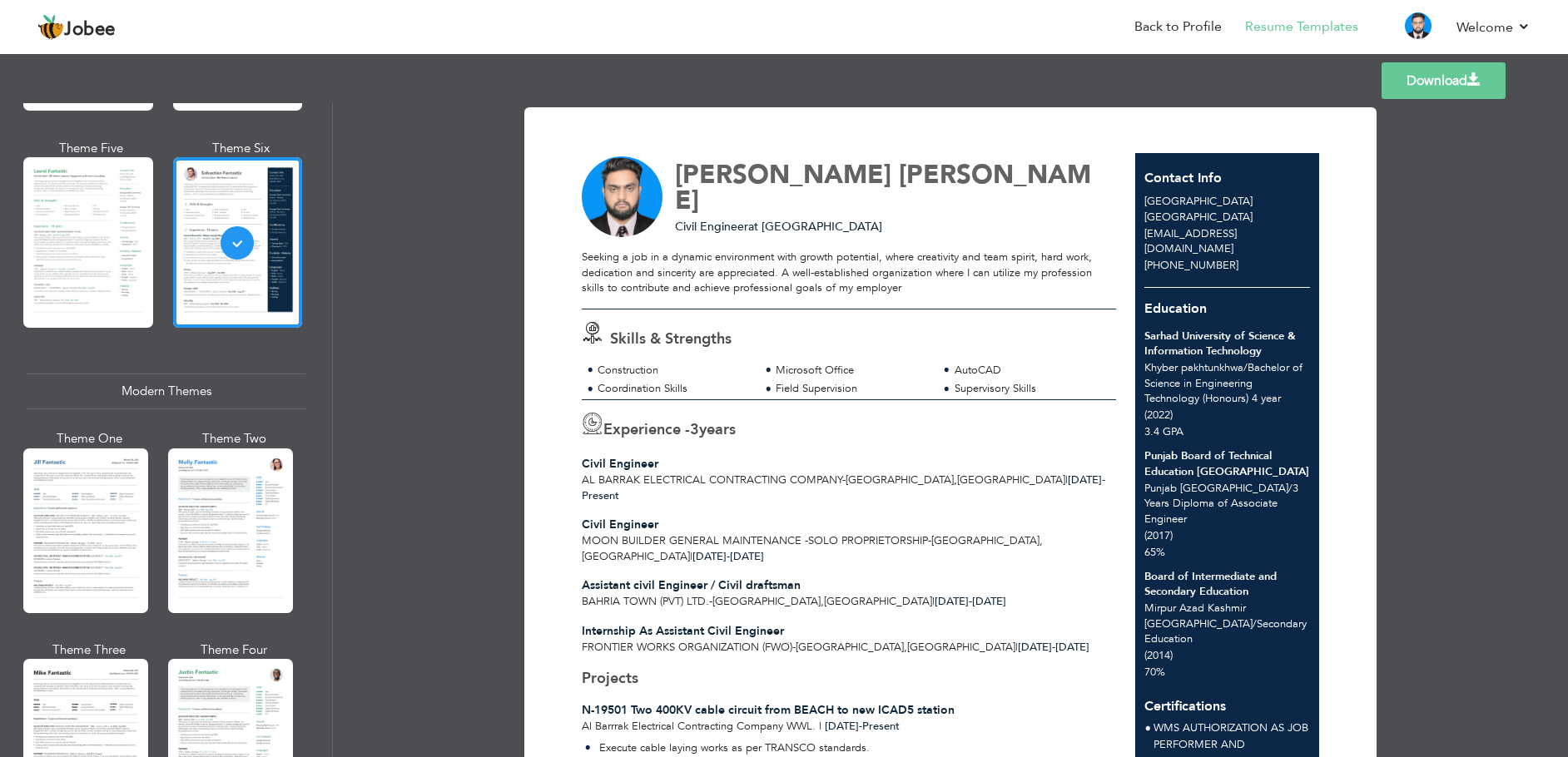
scroll to position [500, 0]
click at [71, 291] on div at bounding box center [88, 241] width 130 height 170
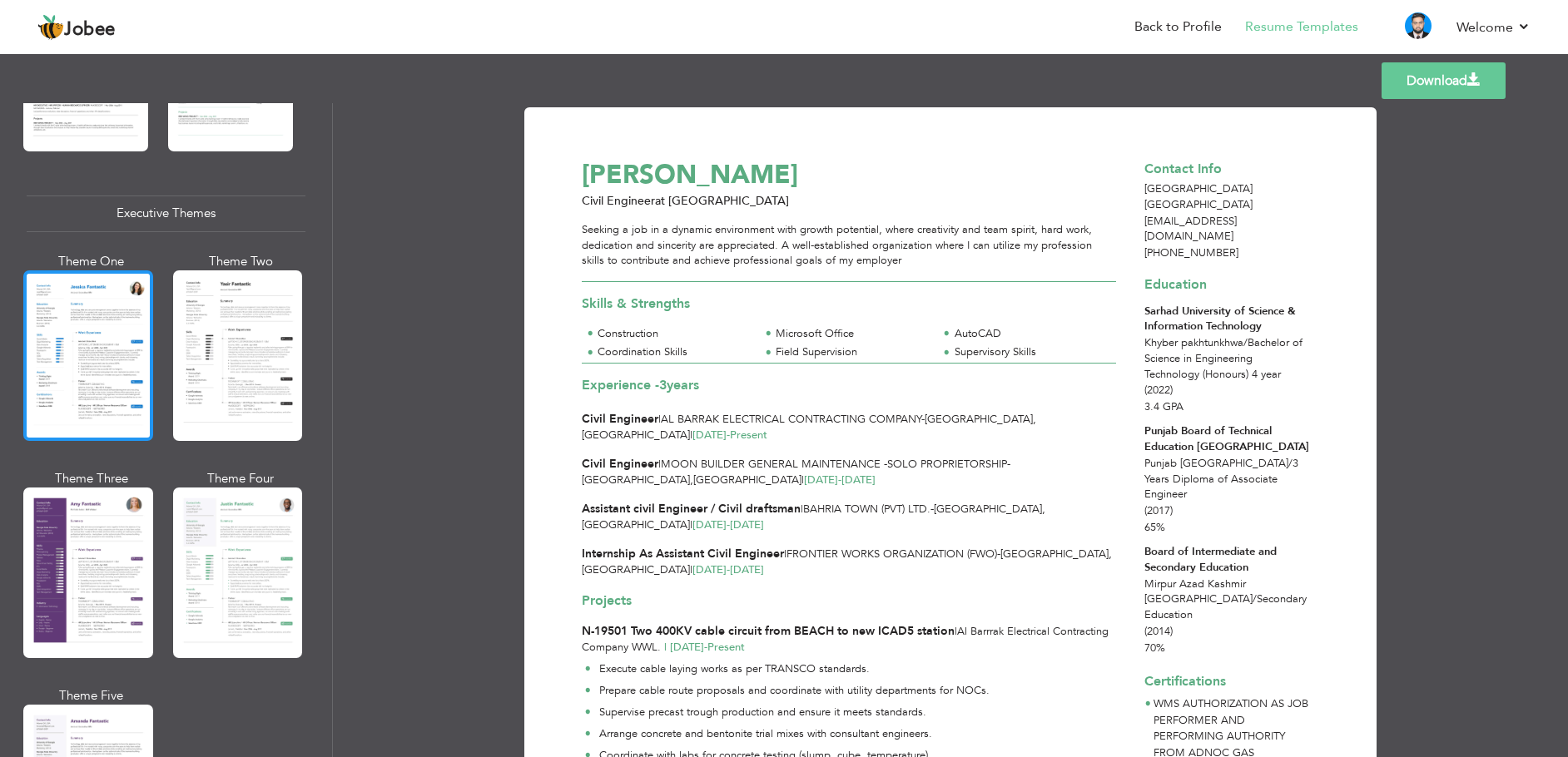
scroll to position [1165, 0]
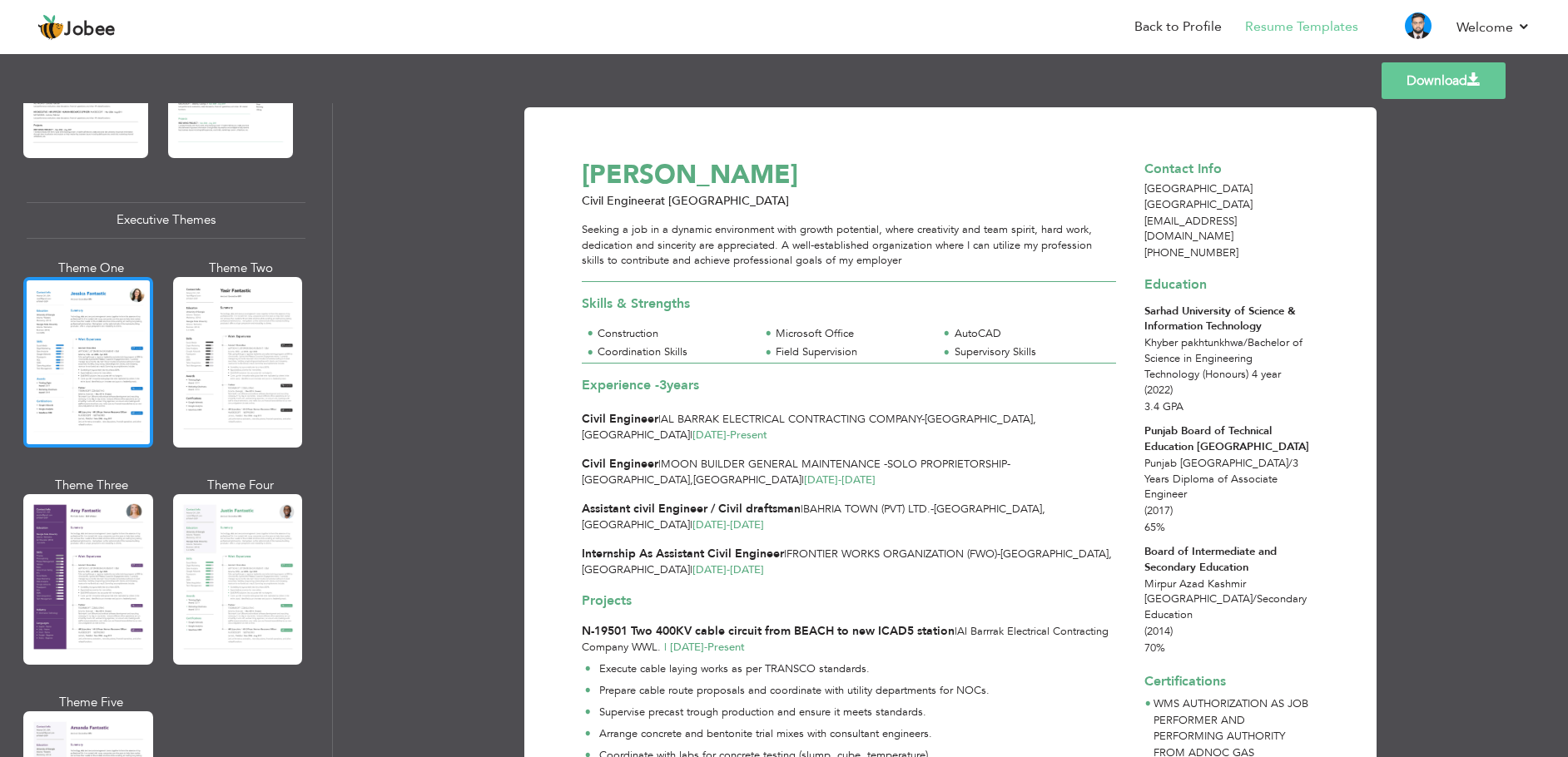
click at [115, 398] on div at bounding box center [88, 362] width 130 height 170
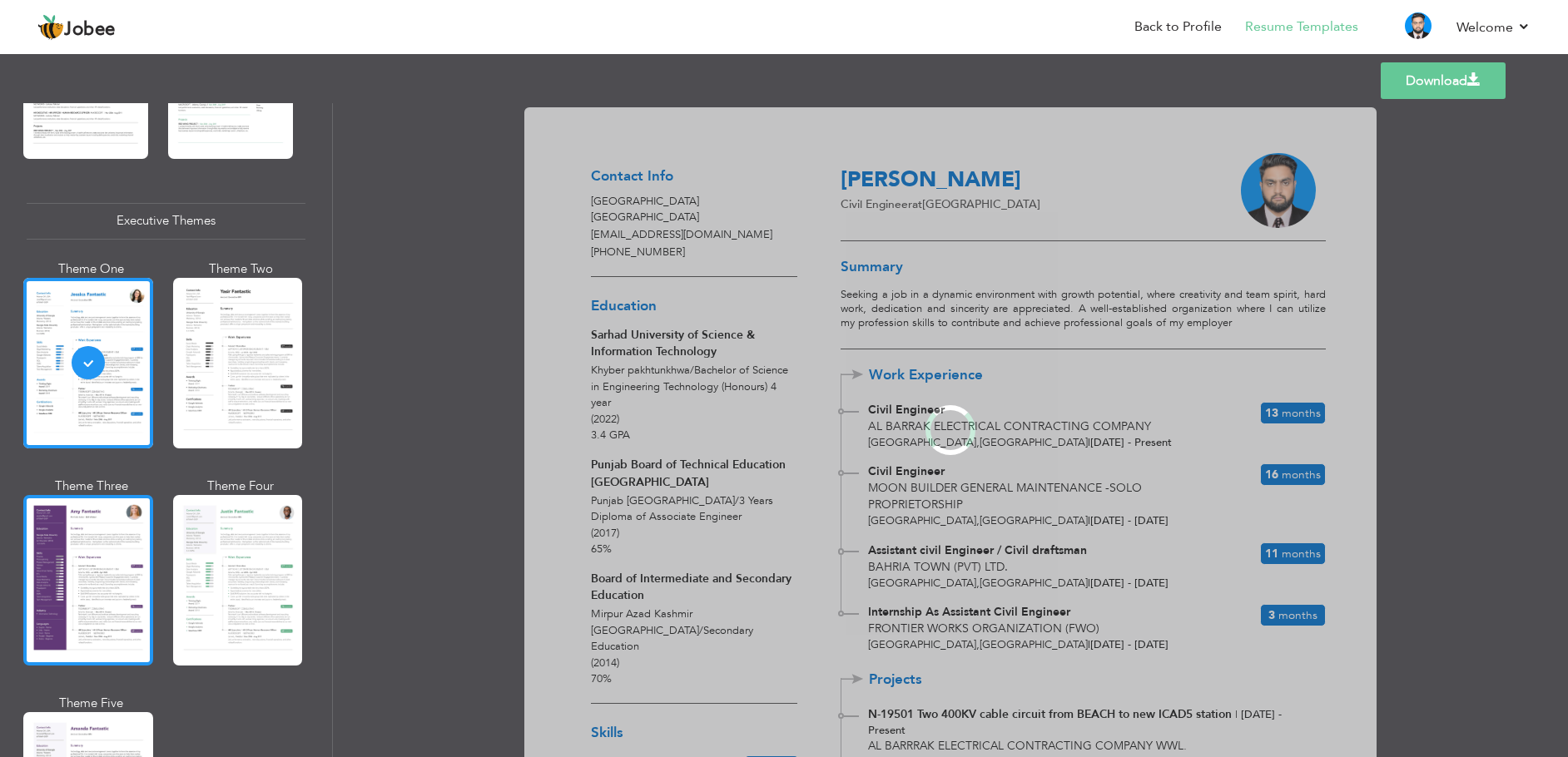
click at [93, 546] on div at bounding box center [88, 580] width 130 height 170
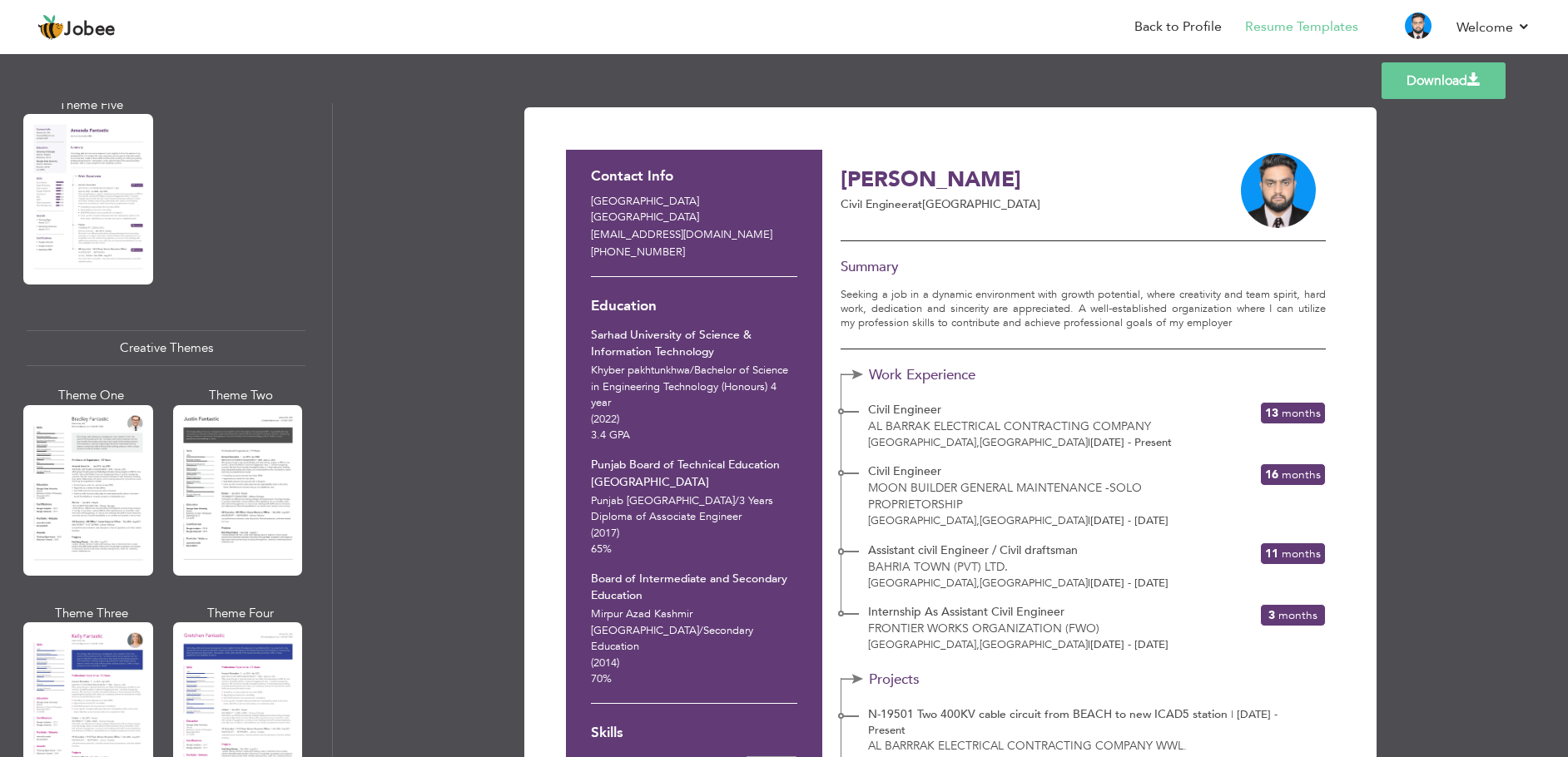
scroll to position [1747, 0]
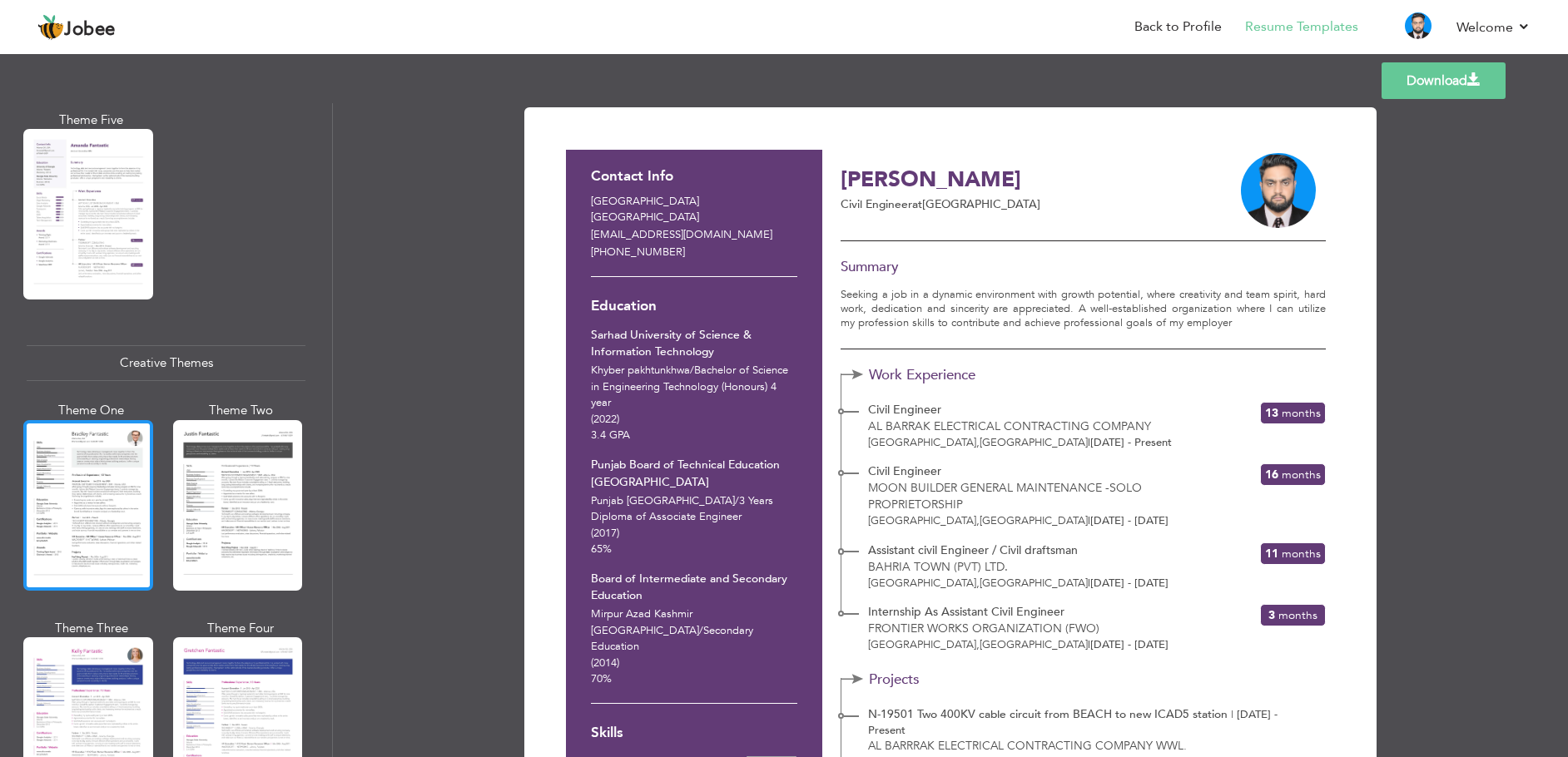
click at [116, 498] on div at bounding box center [88, 506] width 130 height 170
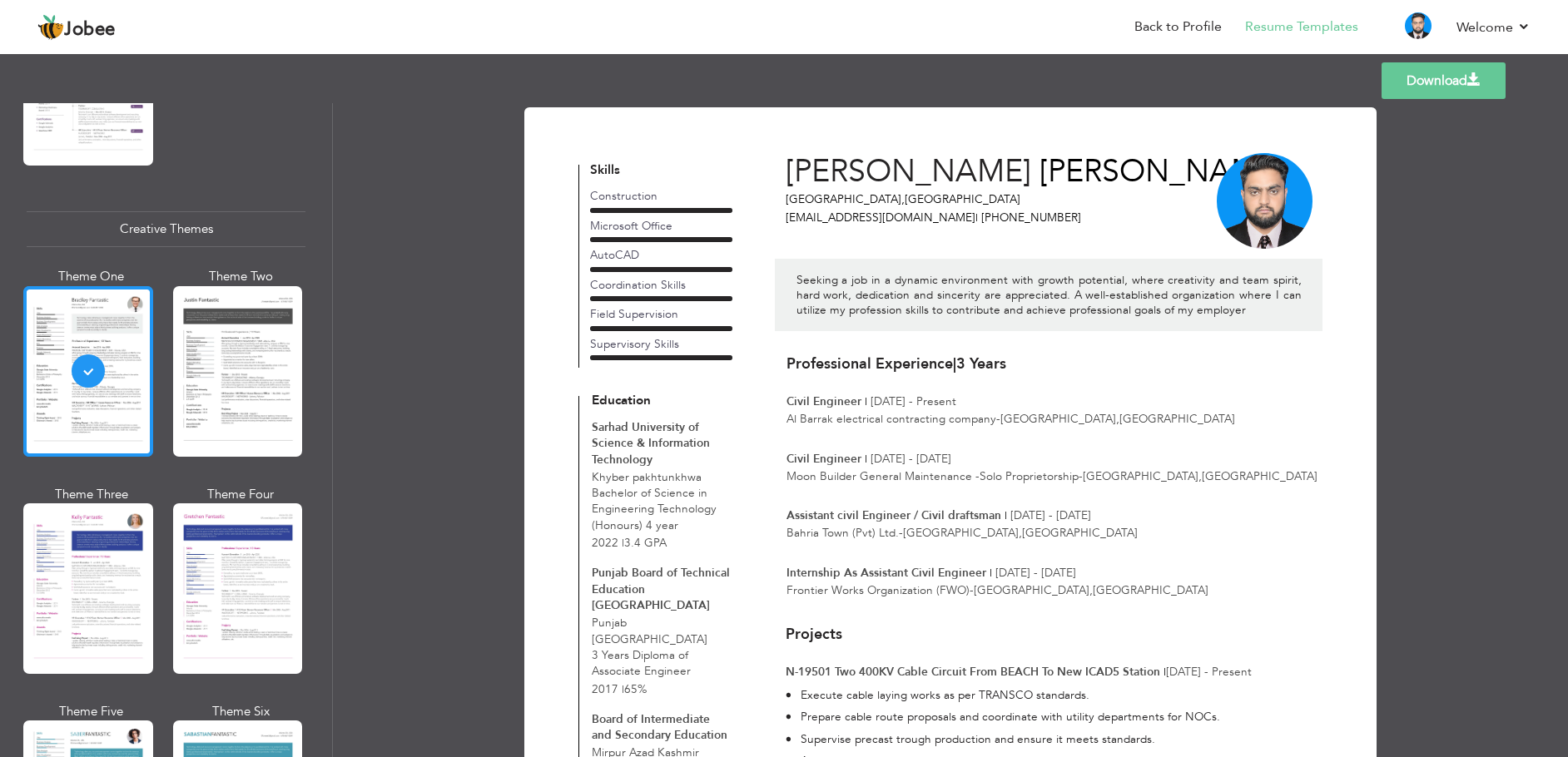
scroll to position [1914, 0]
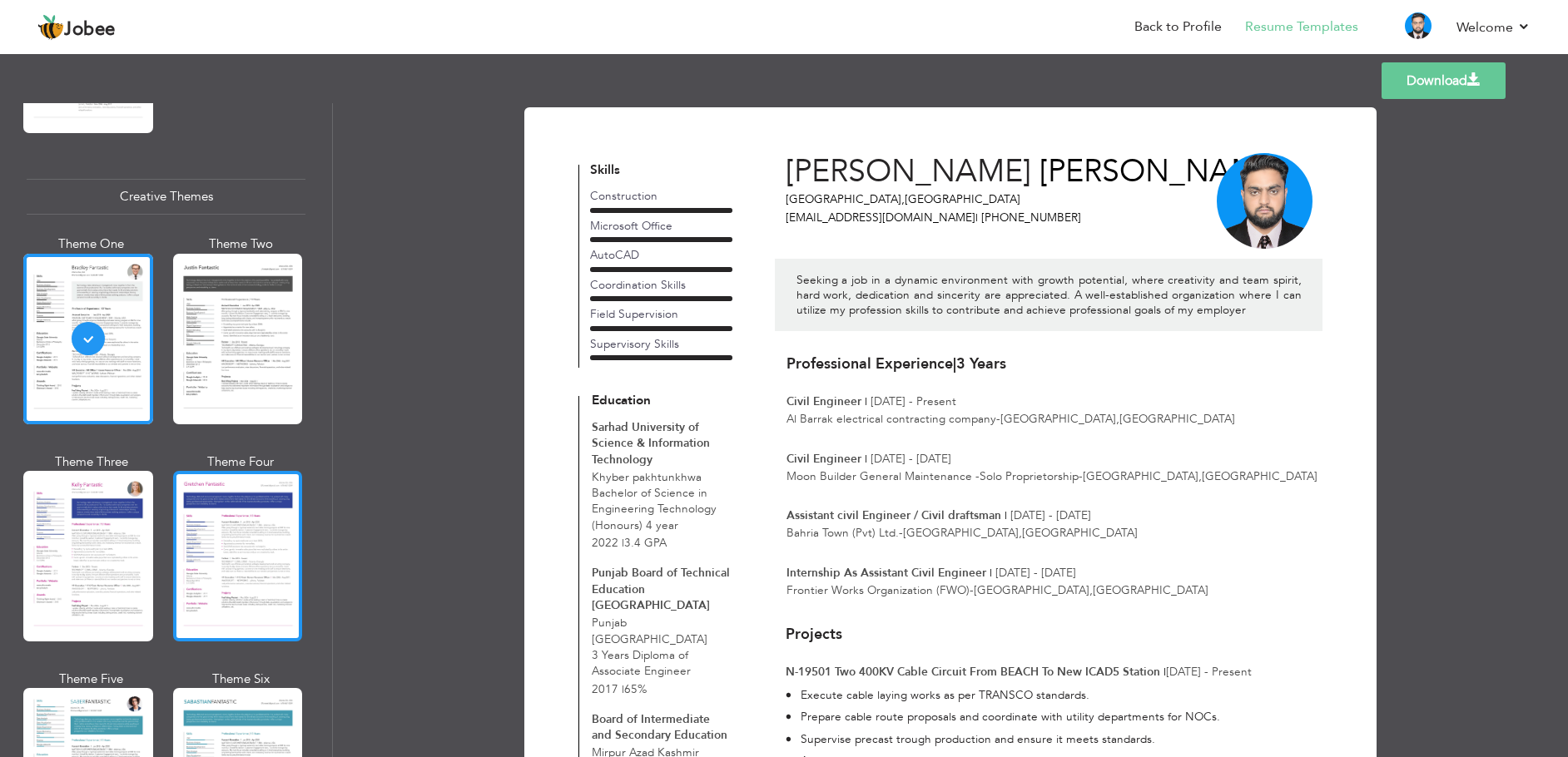
click at [225, 525] on div at bounding box center [238, 556] width 130 height 170
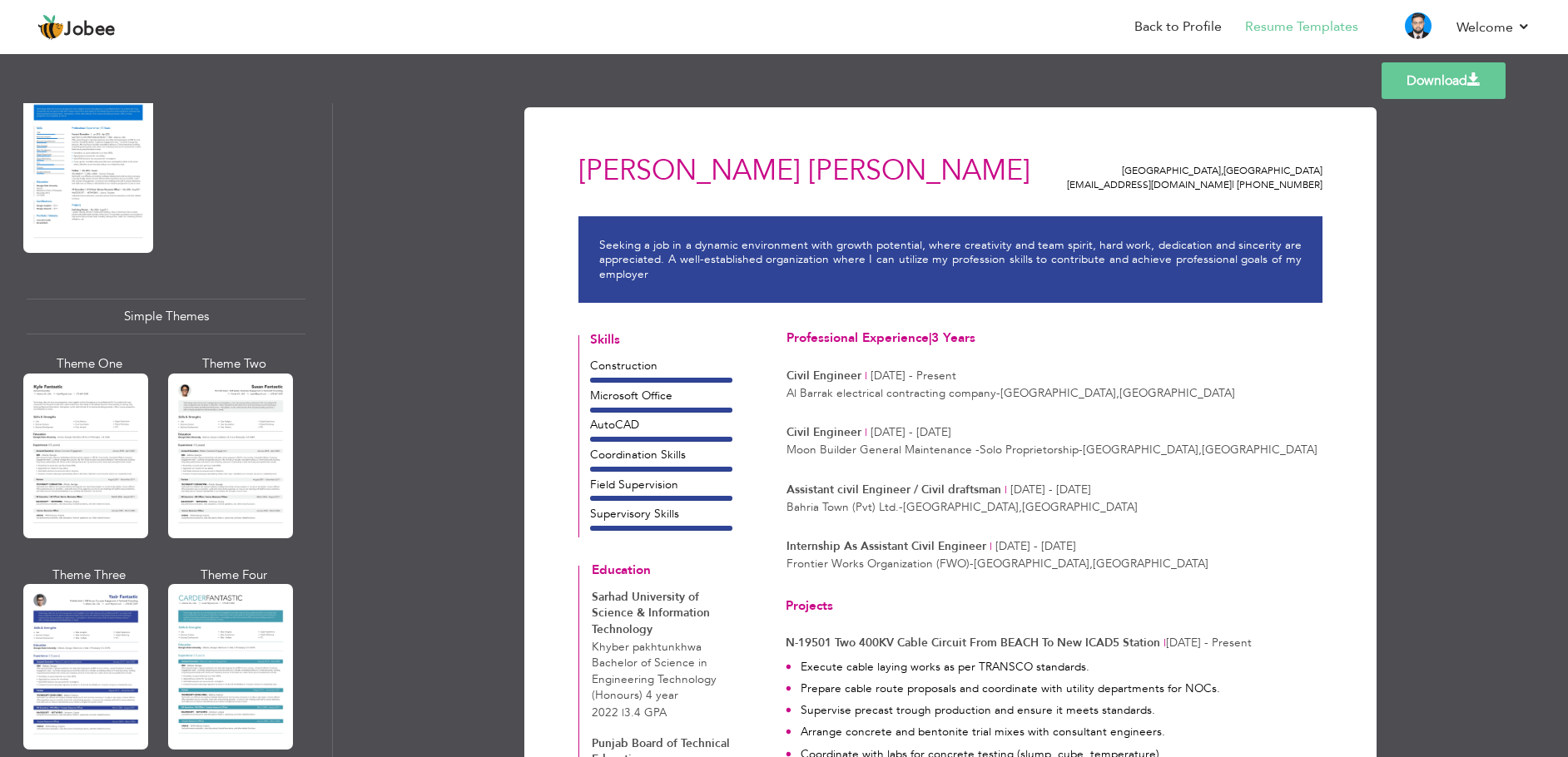
scroll to position [2738, 0]
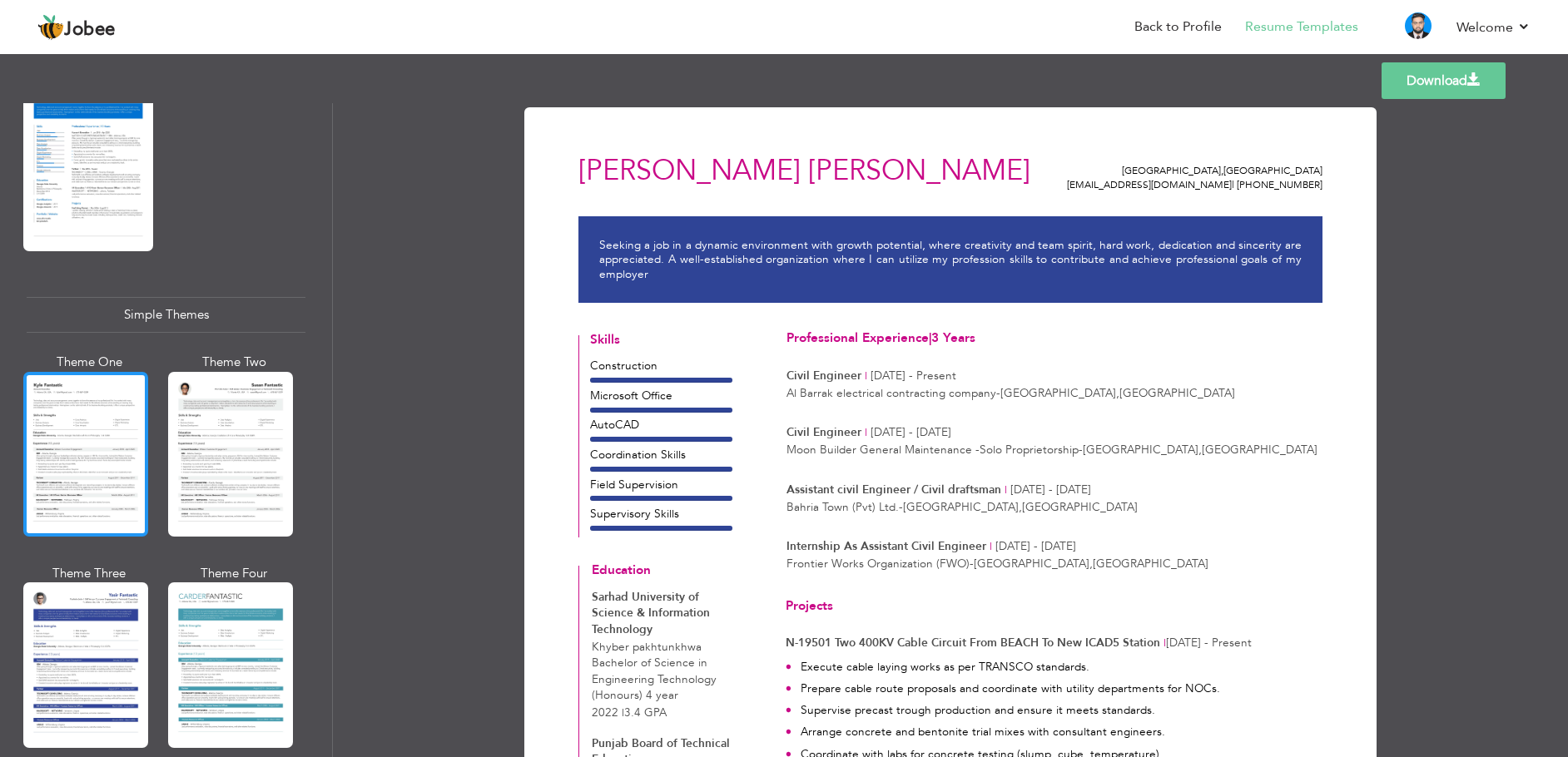
click at [112, 459] on div at bounding box center [85, 455] width 125 height 165
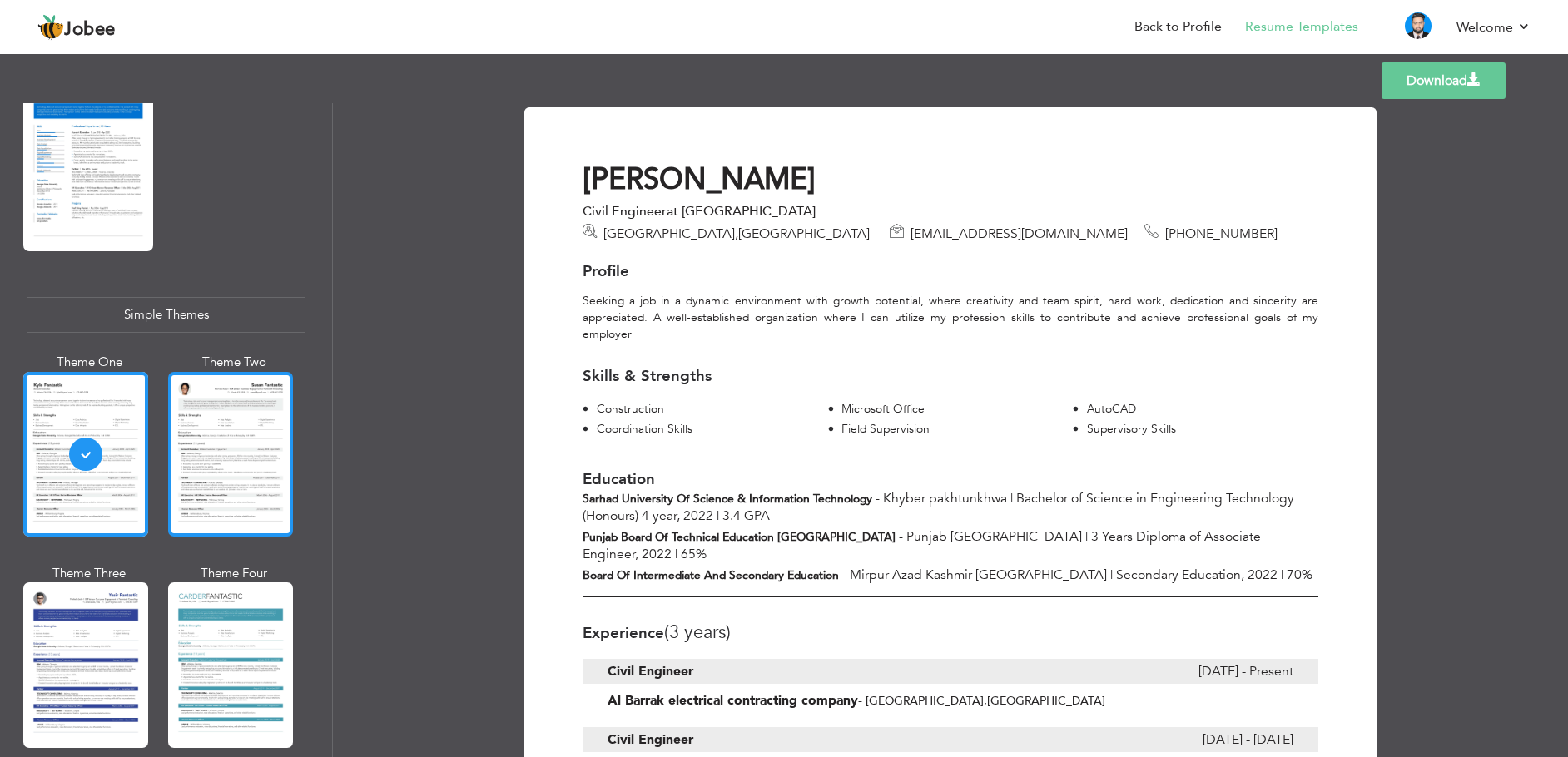
click at [217, 443] on div at bounding box center [230, 455] width 125 height 165
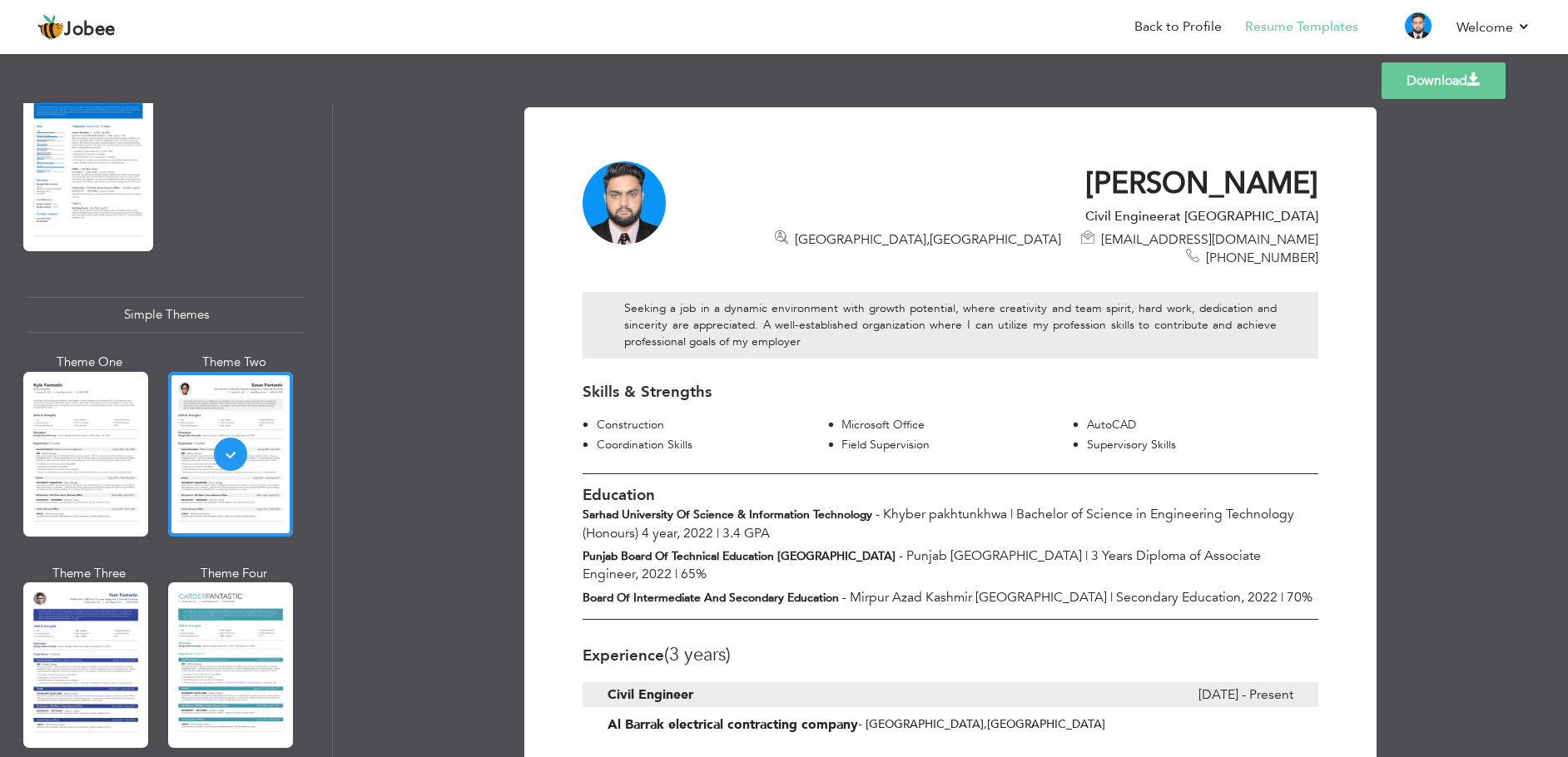
click at [1466, 75] on link "Download" at bounding box center [1443, 81] width 124 height 37
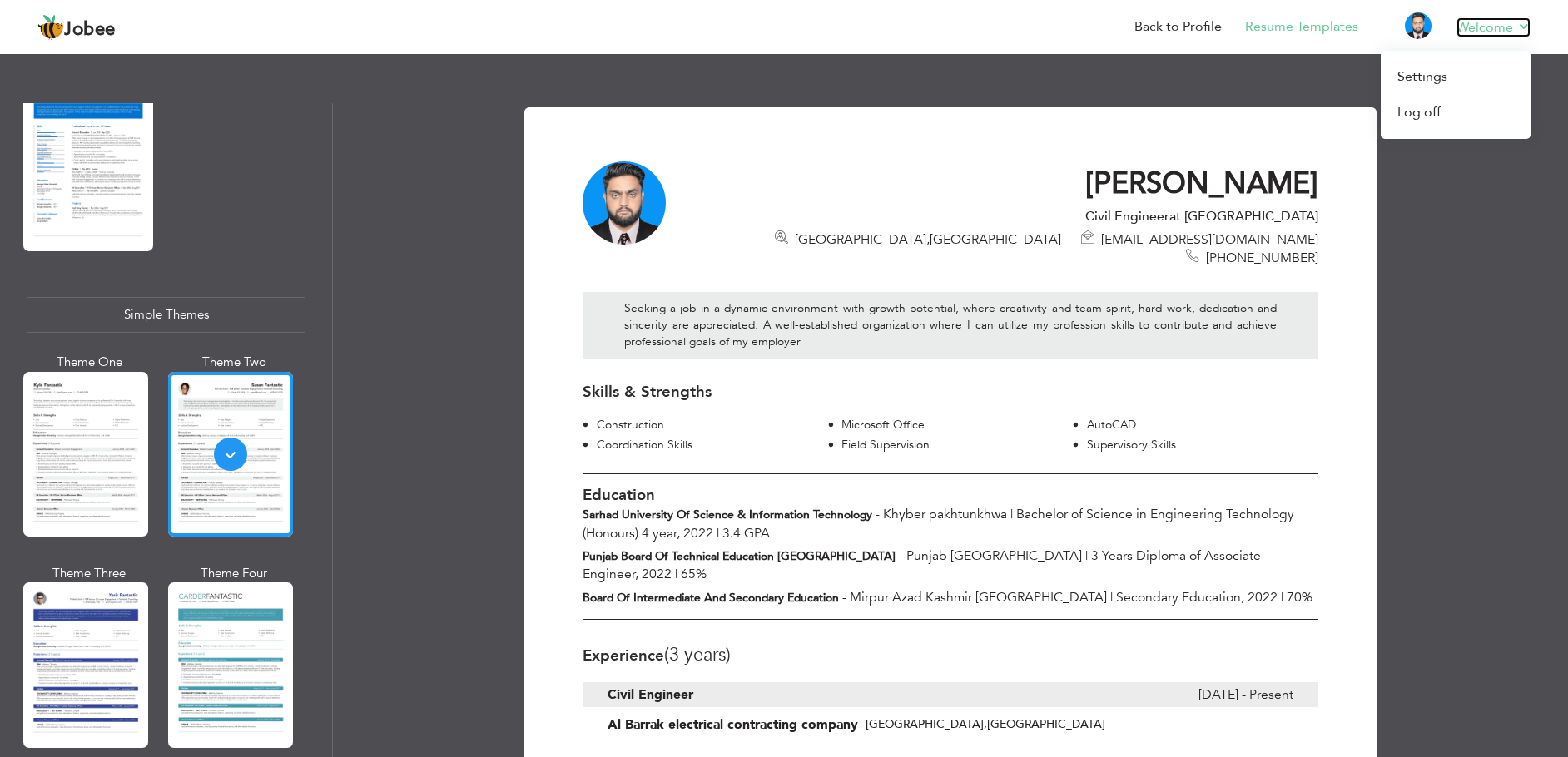
click at [1517, 29] on link "Welcome" at bounding box center [1494, 27] width 74 height 20
click at [1442, 107] on link "Log off" at bounding box center [1455, 113] width 150 height 36
